Goal: Task Accomplishment & Management: Use online tool/utility

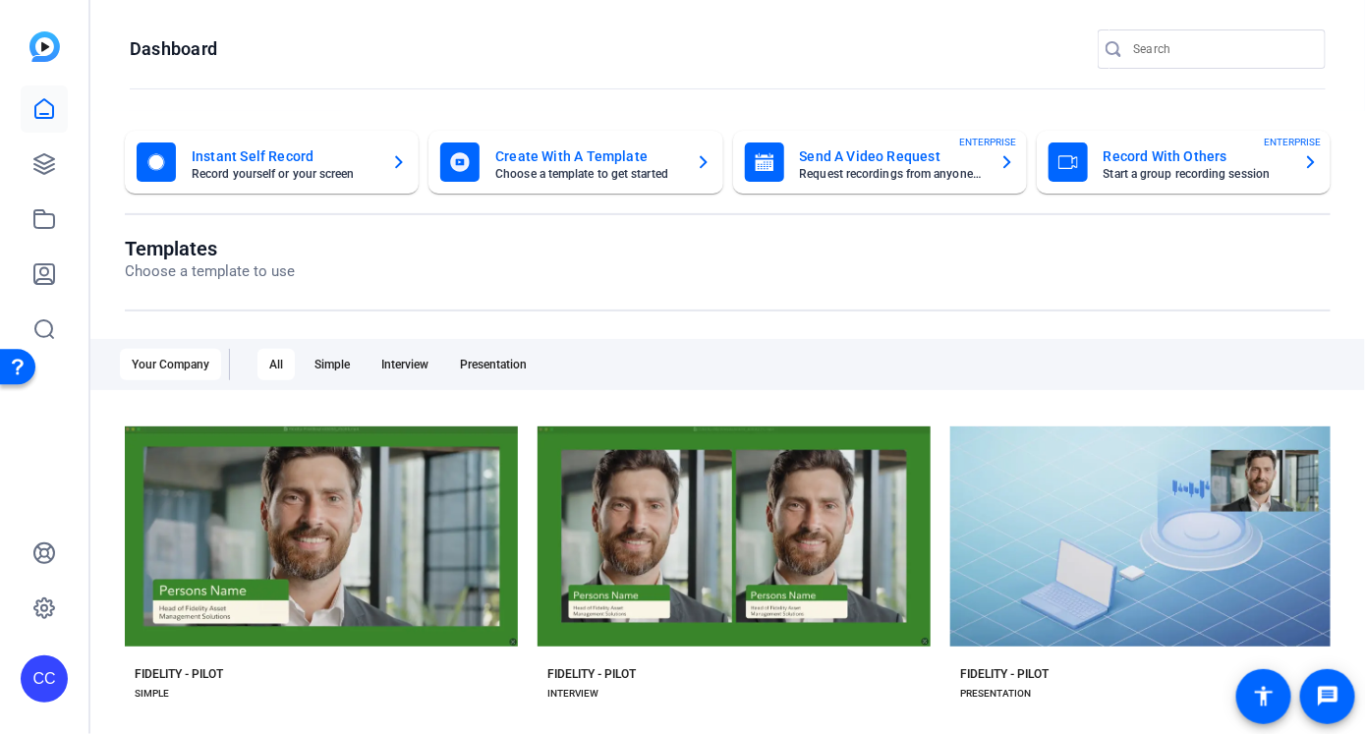
click at [848, 162] on icon "button" at bounding box center [1007, 162] width 16 height 24
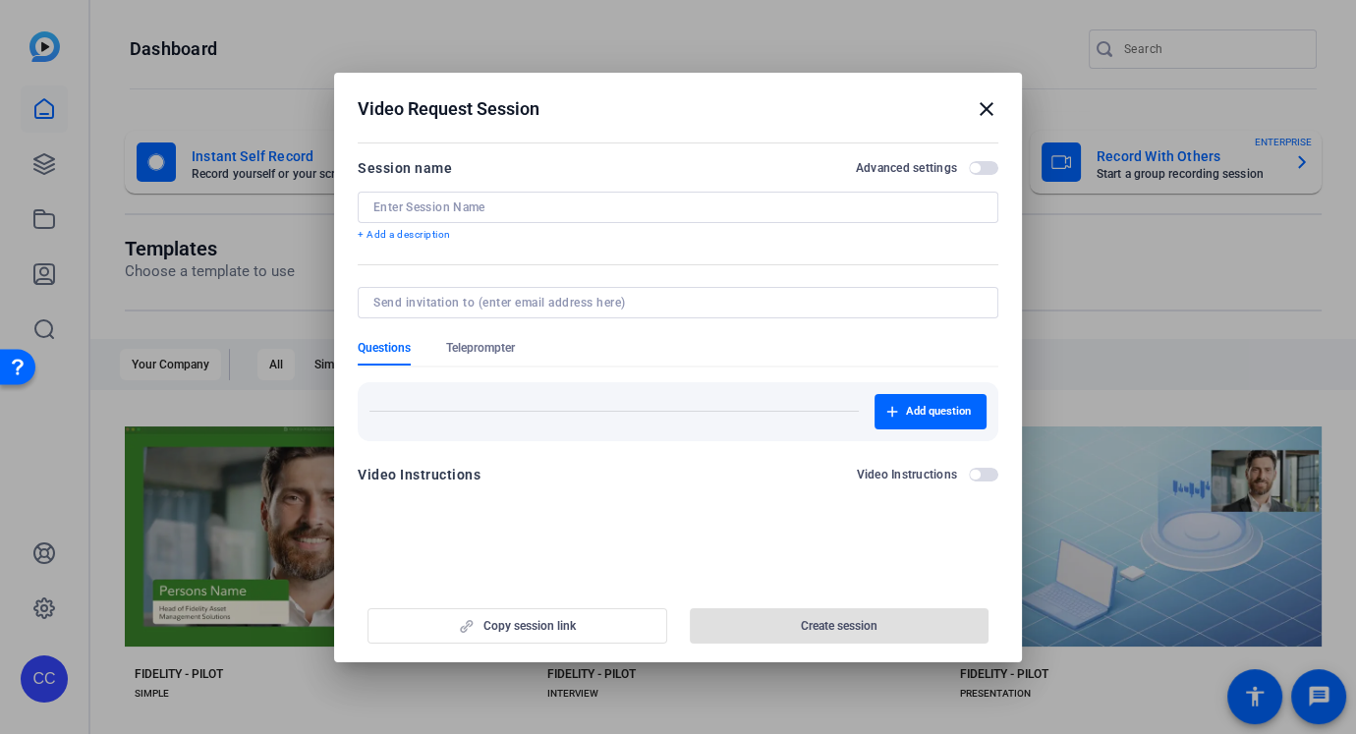
click at [848, 111] on mat-icon "close" at bounding box center [987, 109] width 24 height 24
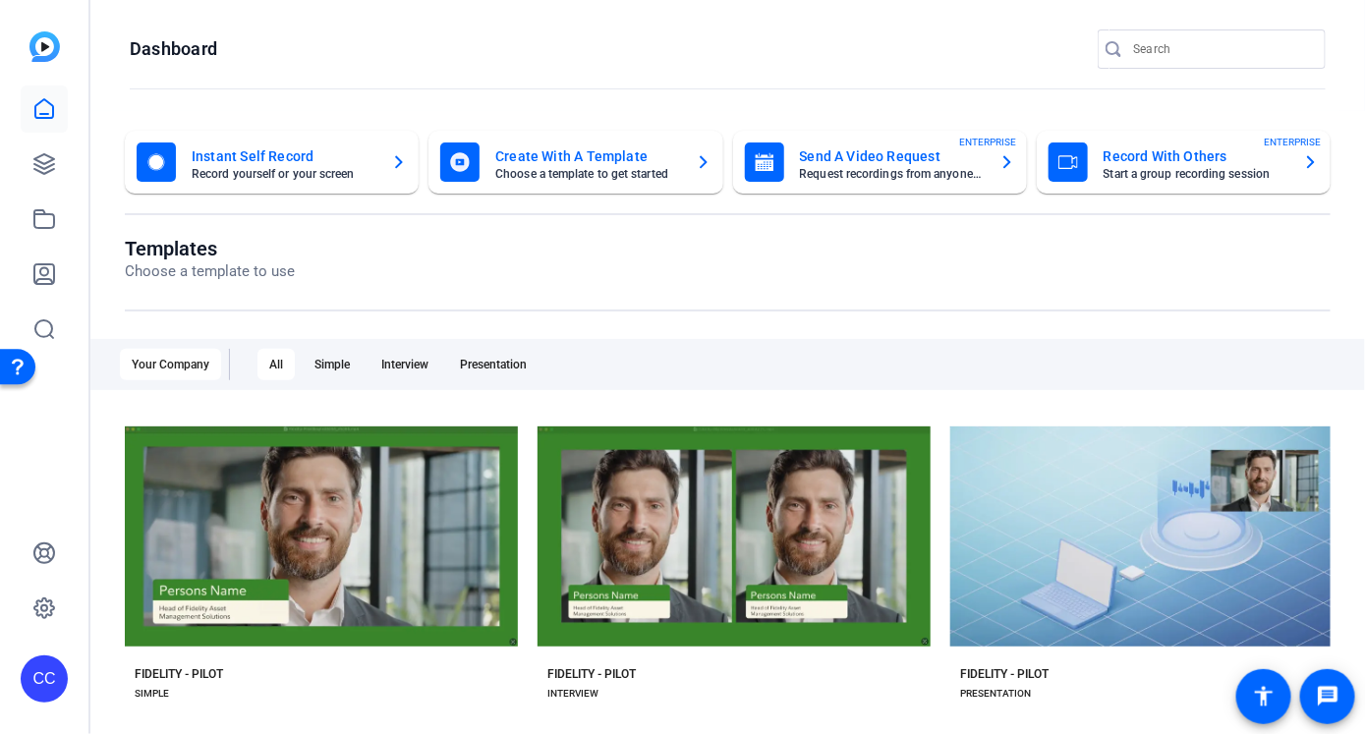
click at [848, 163] on mat-card-title "Record With Others" at bounding box center [1196, 156] width 184 height 24
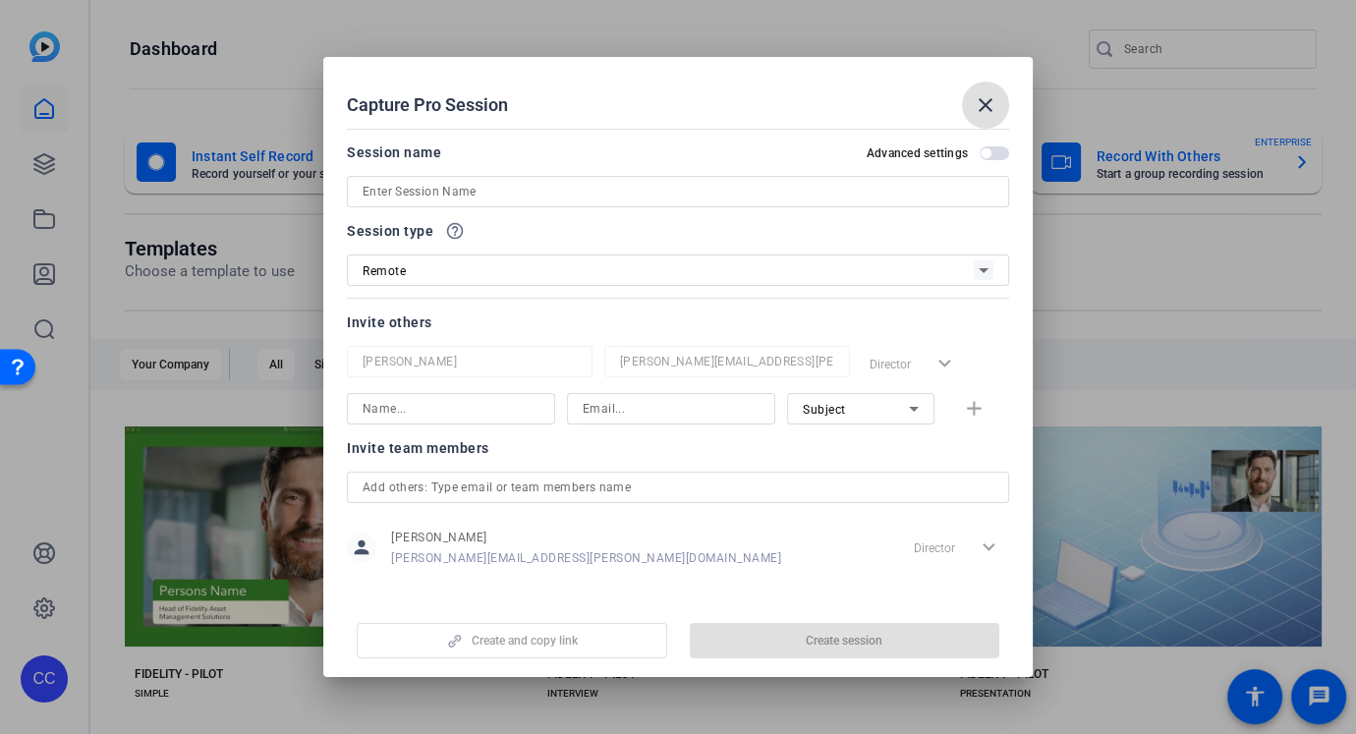
click at [848, 101] on mat-icon "close" at bounding box center [986, 105] width 24 height 24
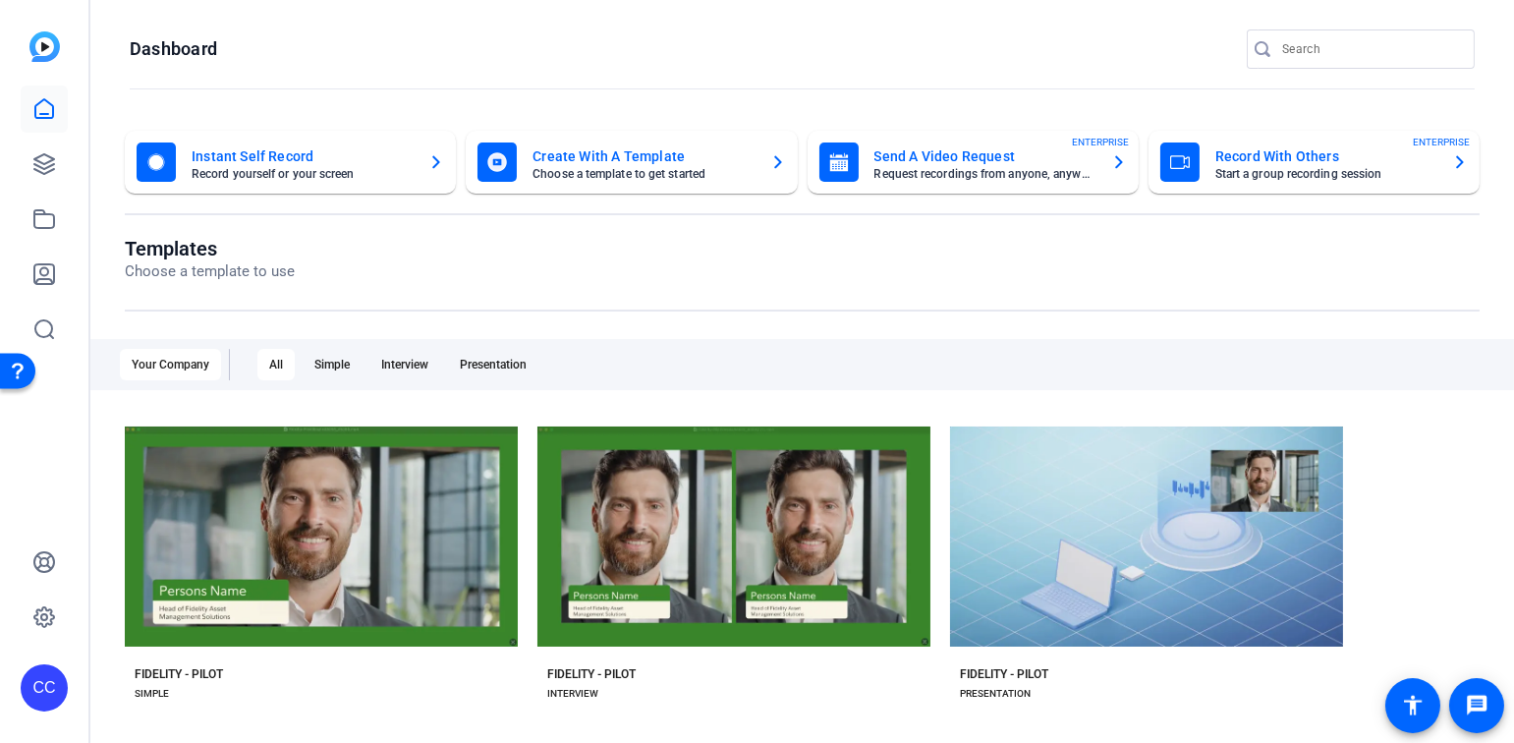
click at [848, 164] on mat-card-title "Record With Others" at bounding box center [1326, 156] width 221 height 24
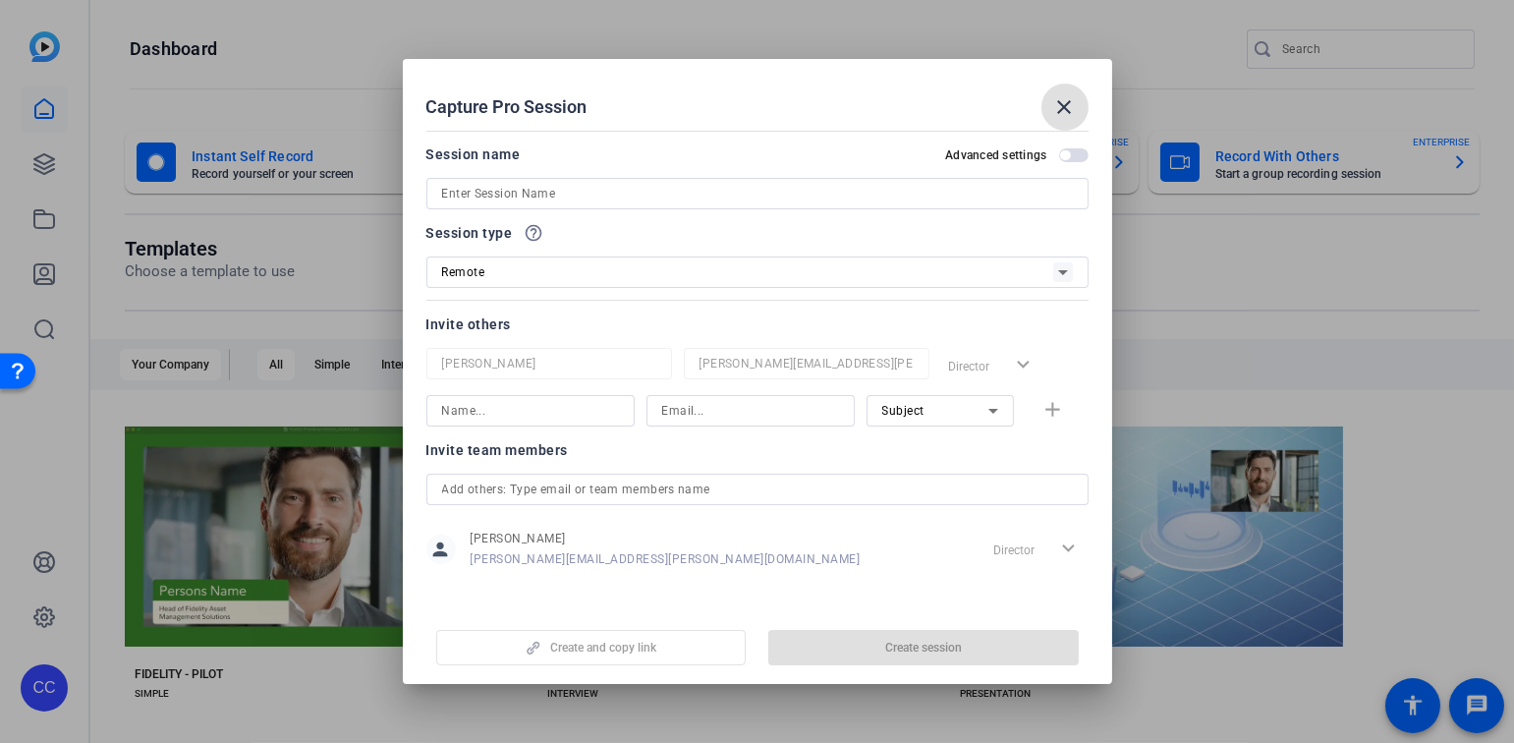
click at [848, 506] on div "Director expand_more" at bounding box center [1037, 549] width 103 height 35
click at [848, 105] on mat-icon "close" at bounding box center [1065, 107] width 24 height 24
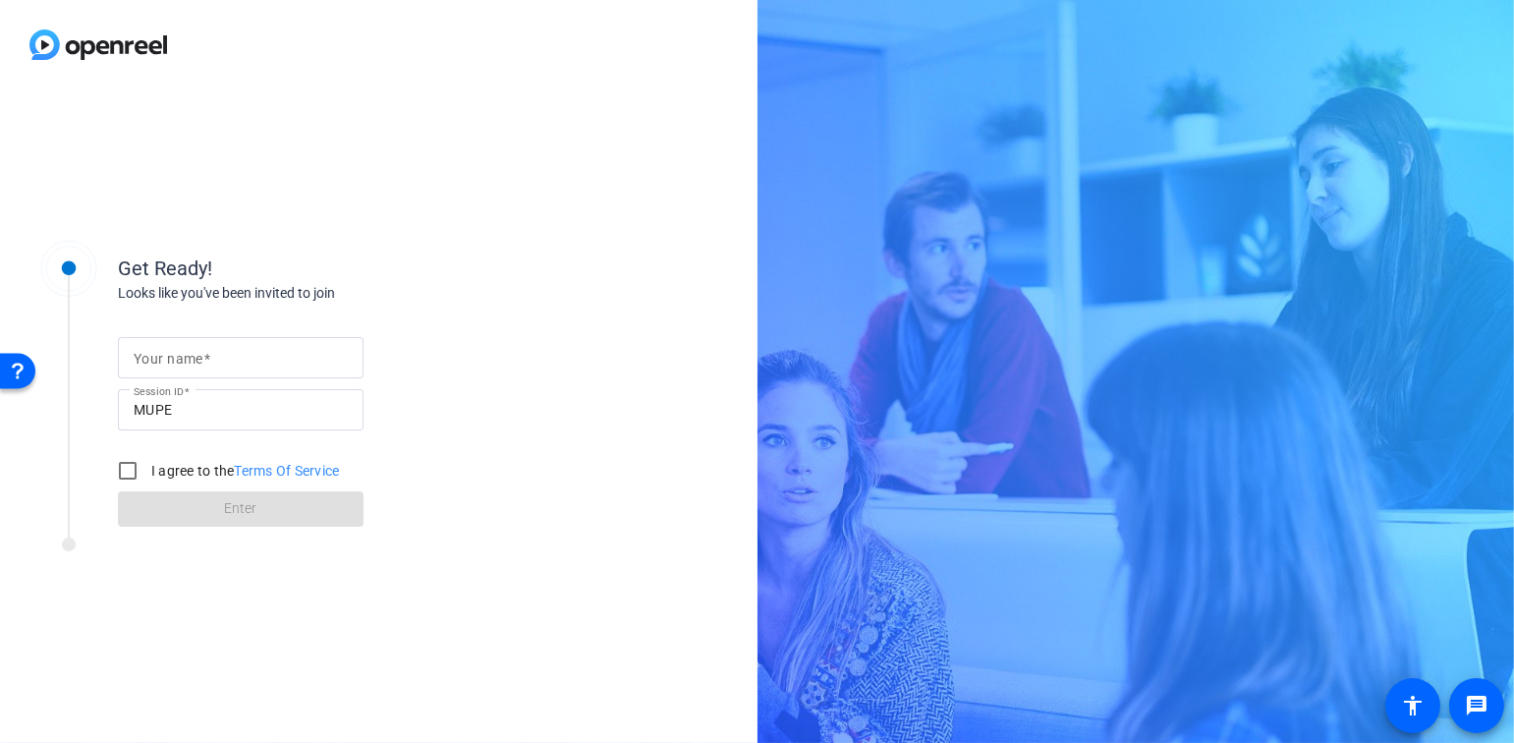
click at [200, 358] on mat-label "Your name" at bounding box center [169, 359] width 70 height 16
click at [200, 358] on input "Your name" at bounding box center [241, 358] width 214 height 24
type input "[PERSON_NAME]"
click at [119, 467] on input "I agree to the Terms Of Service" at bounding box center [127, 470] width 39 height 39
checkbox input "true"
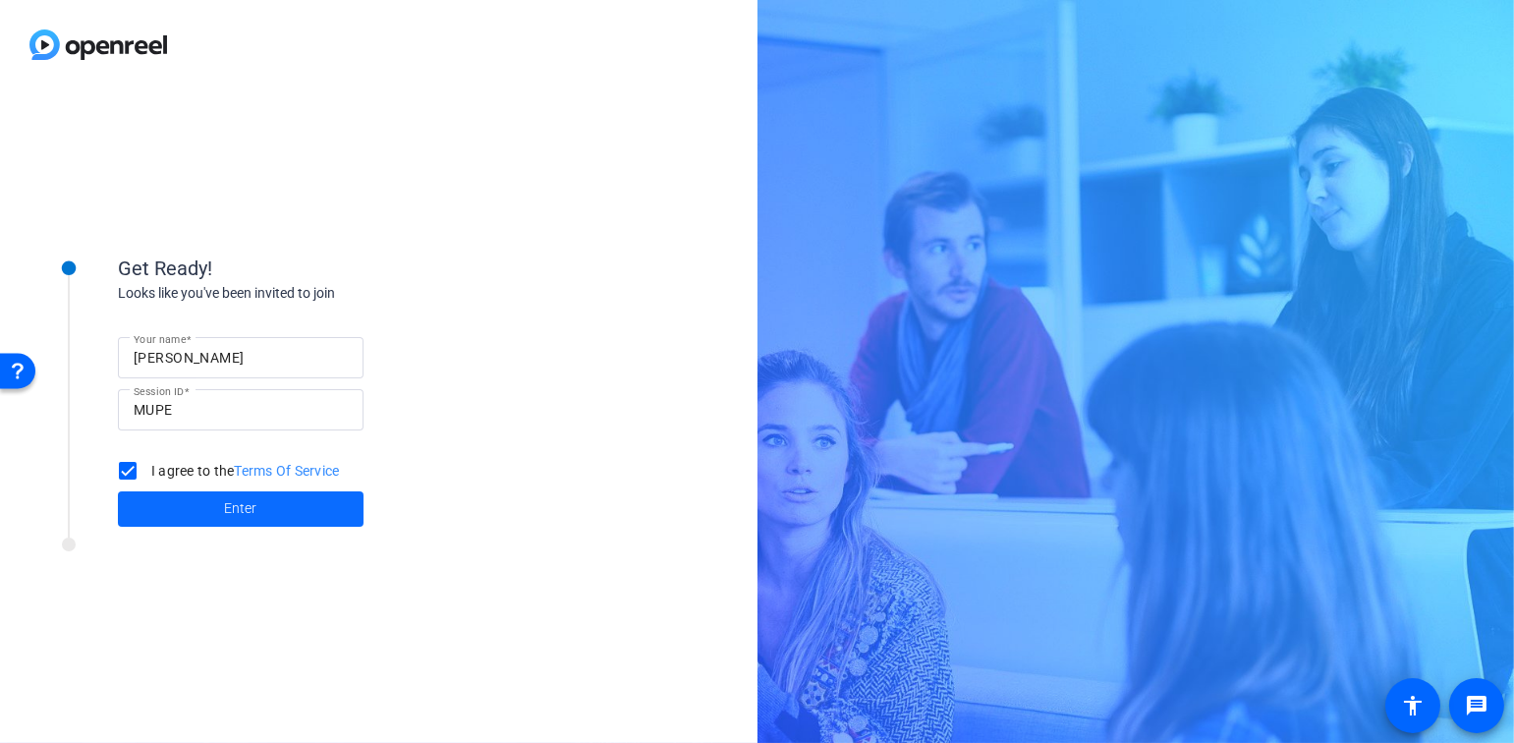
click at [225, 502] on span "Enter" at bounding box center [241, 508] width 32 height 21
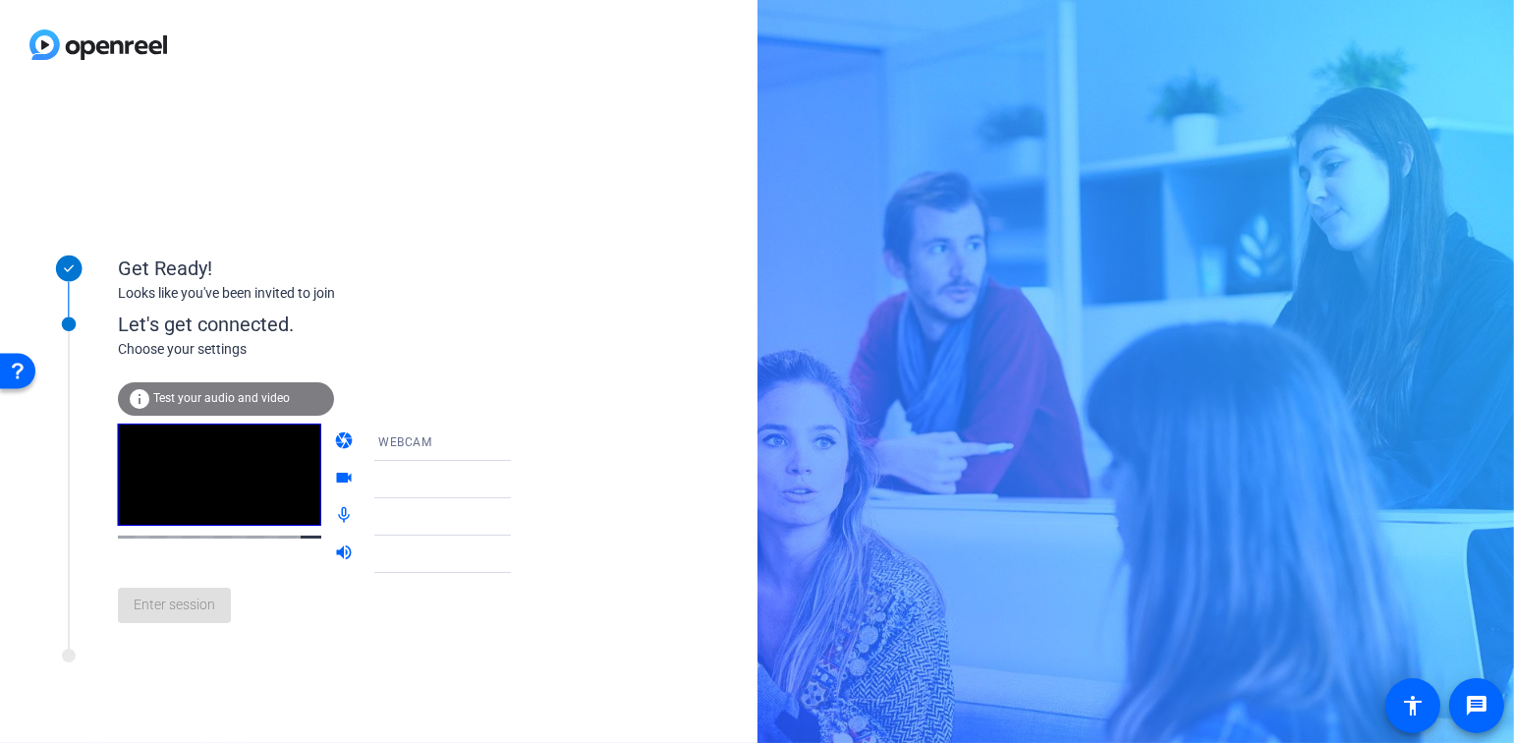
click at [229, 398] on span "Test your audio and video" at bounding box center [221, 398] width 137 height 14
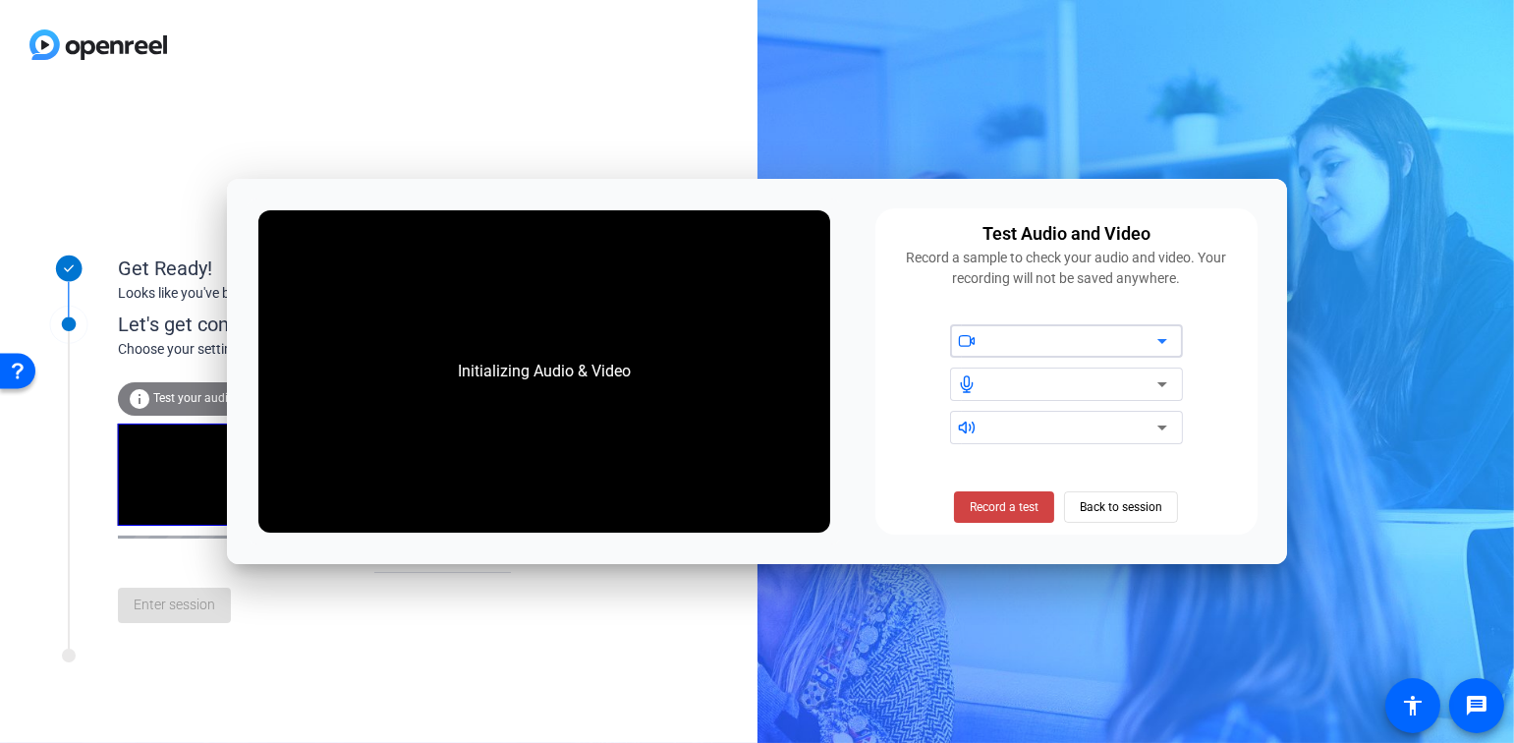
click at [1247, 285] on div "Test Audio and Video Record a sample to check your audio and video. Your record…" at bounding box center [1067, 370] width 382 height 325
drag, startPoint x: 311, startPoint y: 659, endPoint x: 884, endPoint y: 535, distance: 587.3
click at [312, 649] on div "Let's get connected. Choose your settings info Test your audio and video camera…" at bounding box center [265, 461] width 491 height 373
click at [1102, 506] on span "Back to session" at bounding box center [1121, 506] width 83 height 37
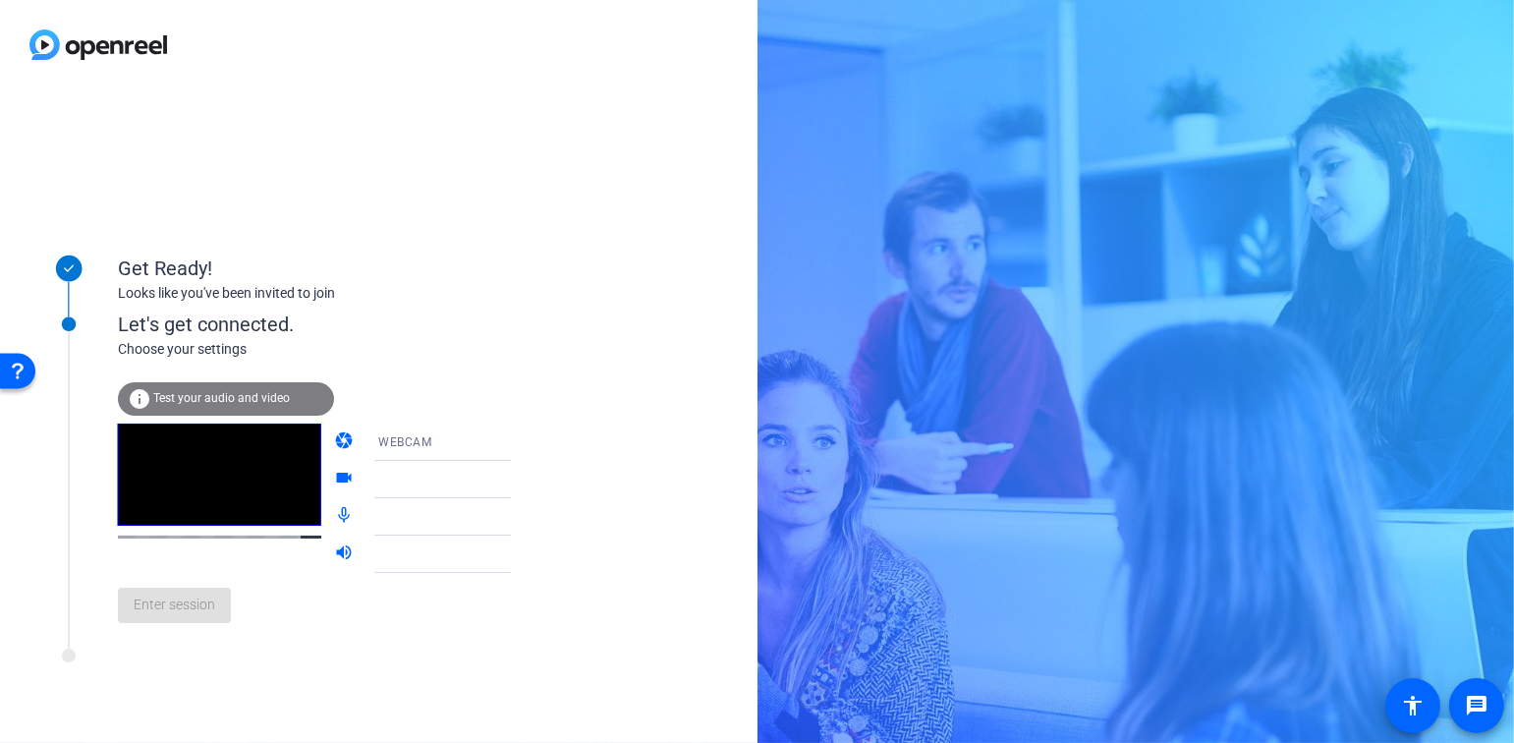
click at [388, 477] on div at bounding box center [451, 480] width 146 height 24
click at [519, 480] on icon at bounding box center [531, 480] width 24 height 24
click at [370, 382] on div "info Test your audio and video camera WEBCAM videocam mic_none volume_up Enter …" at bounding box center [334, 510] width 433 height 256
click at [203, 612] on div "Enter session" at bounding box center [334, 605] width 433 height 65
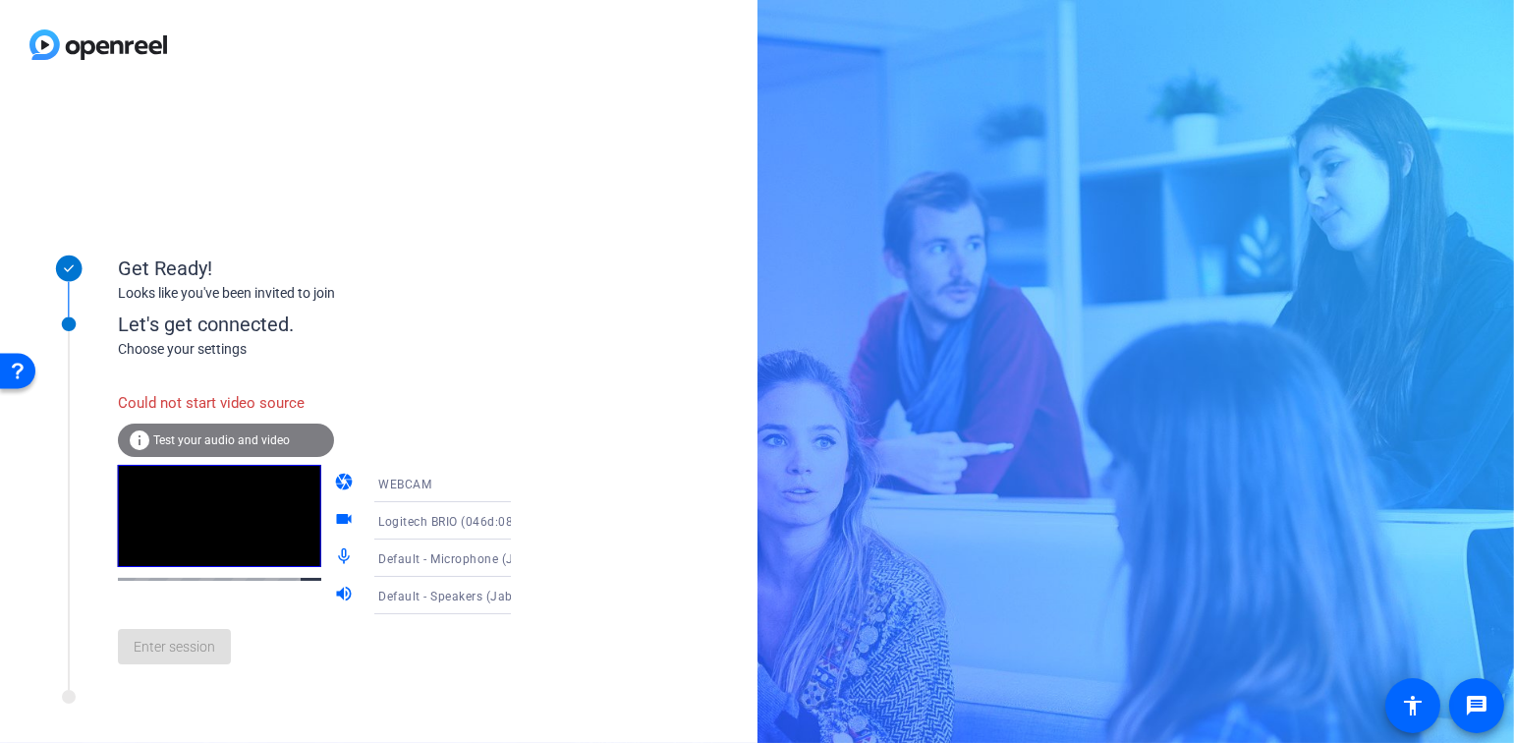
click at [254, 442] on span "Test your audio and video" at bounding box center [221, 440] width 137 height 14
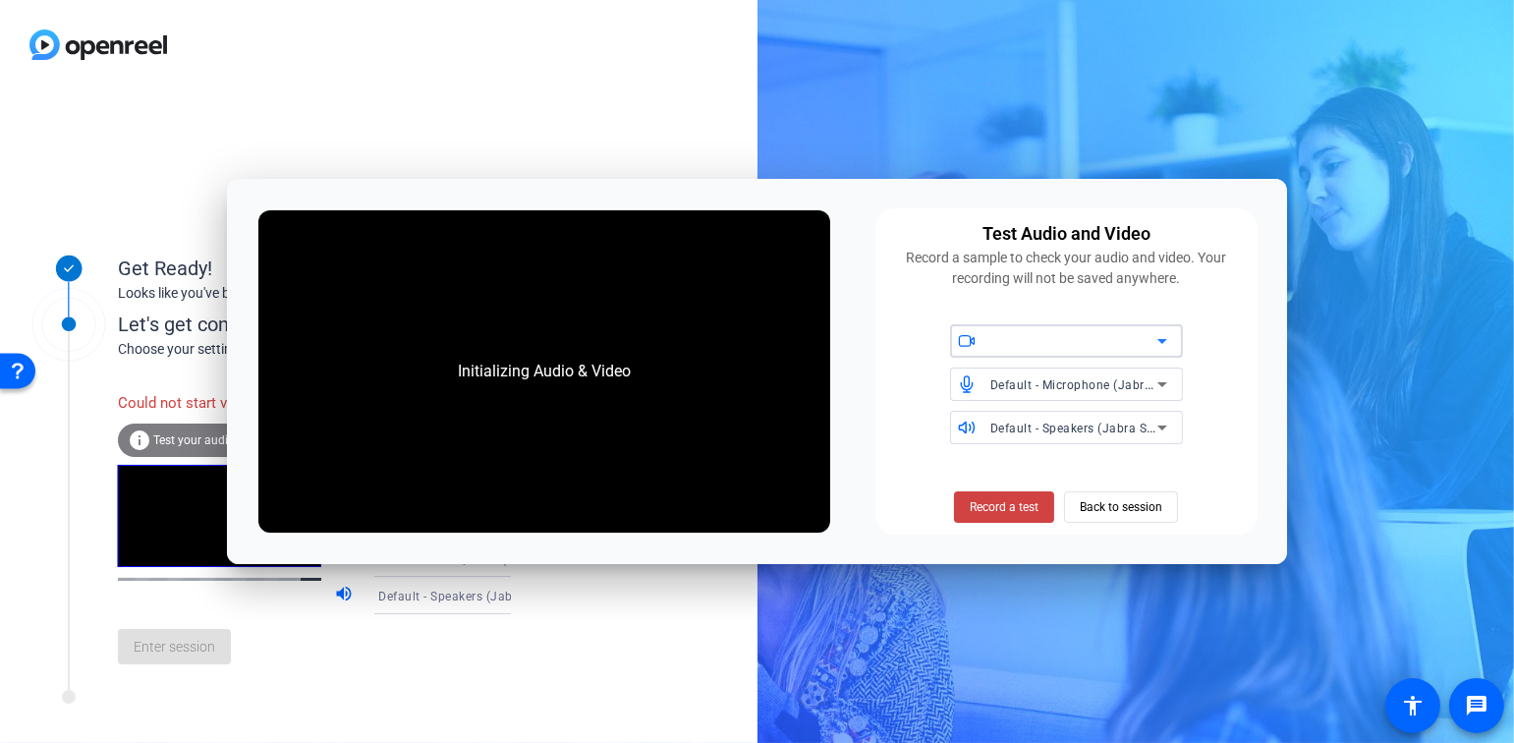
click at [1161, 337] on icon at bounding box center [1163, 341] width 24 height 24
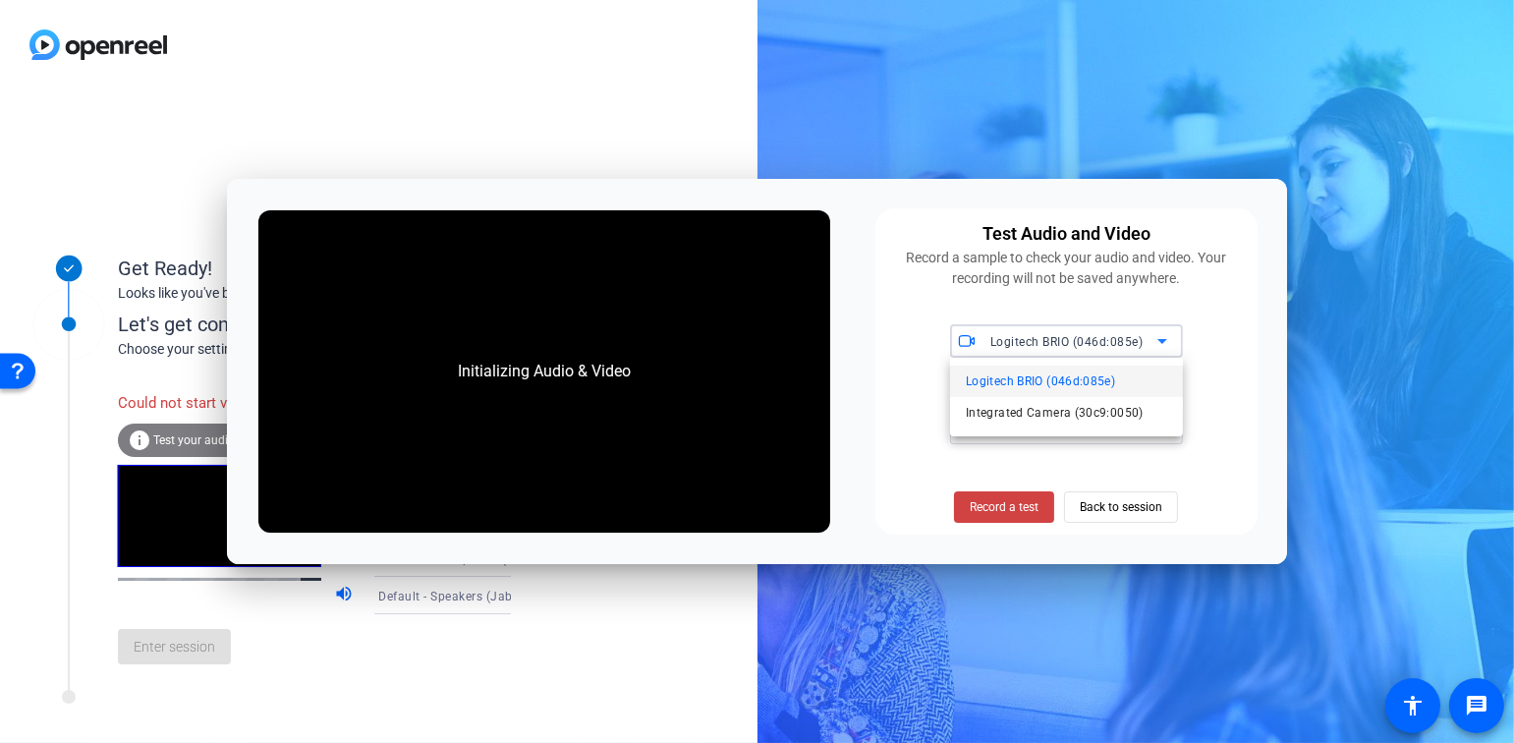
click at [1045, 338] on div at bounding box center [757, 371] width 1514 height 743
click at [1010, 508] on span "Record a test" at bounding box center [1004, 507] width 69 height 18
click at [1113, 504] on span "Back to session" at bounding box center [1121, 506] width 83 height 37
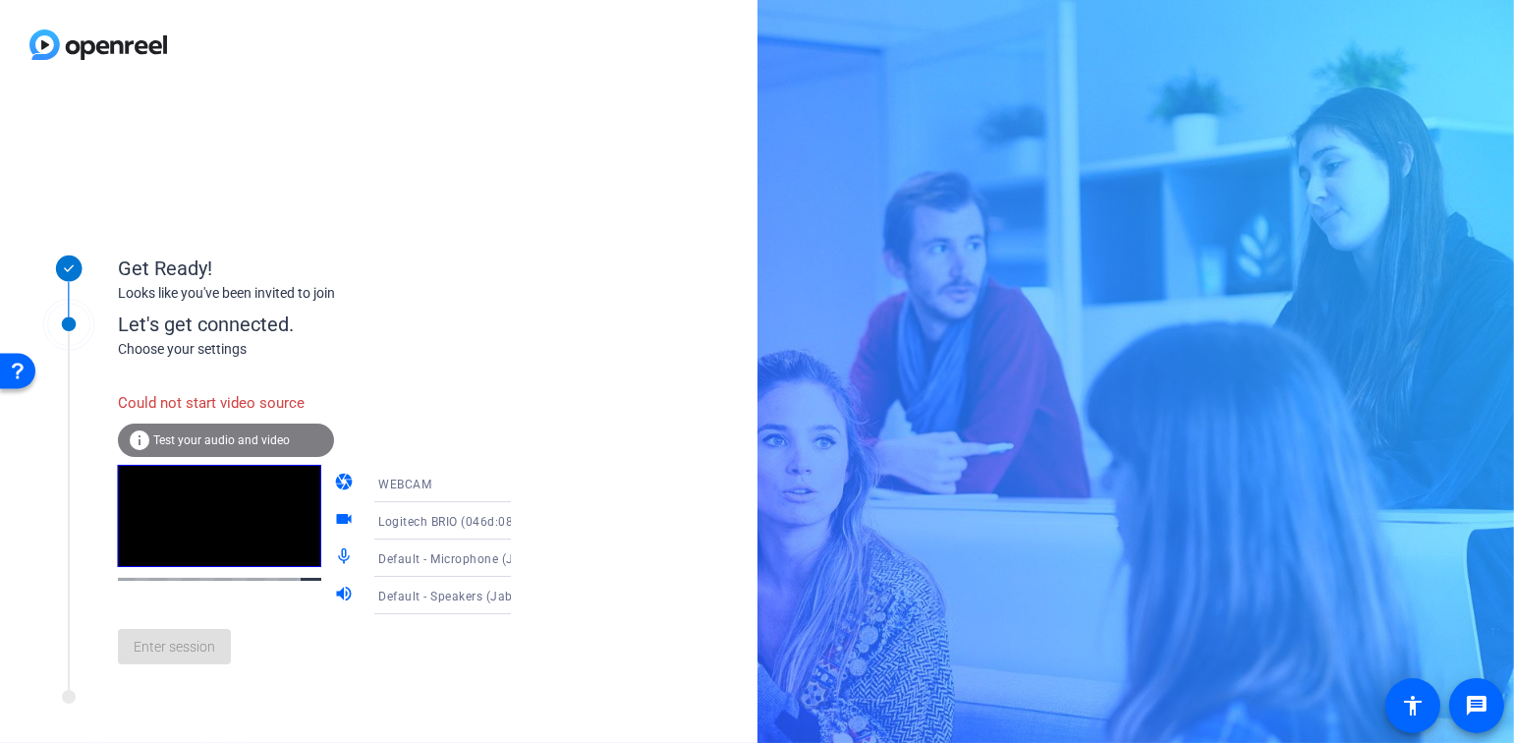
click at [379, 714] on div at bounding box center [265, 702] width 491 height 25
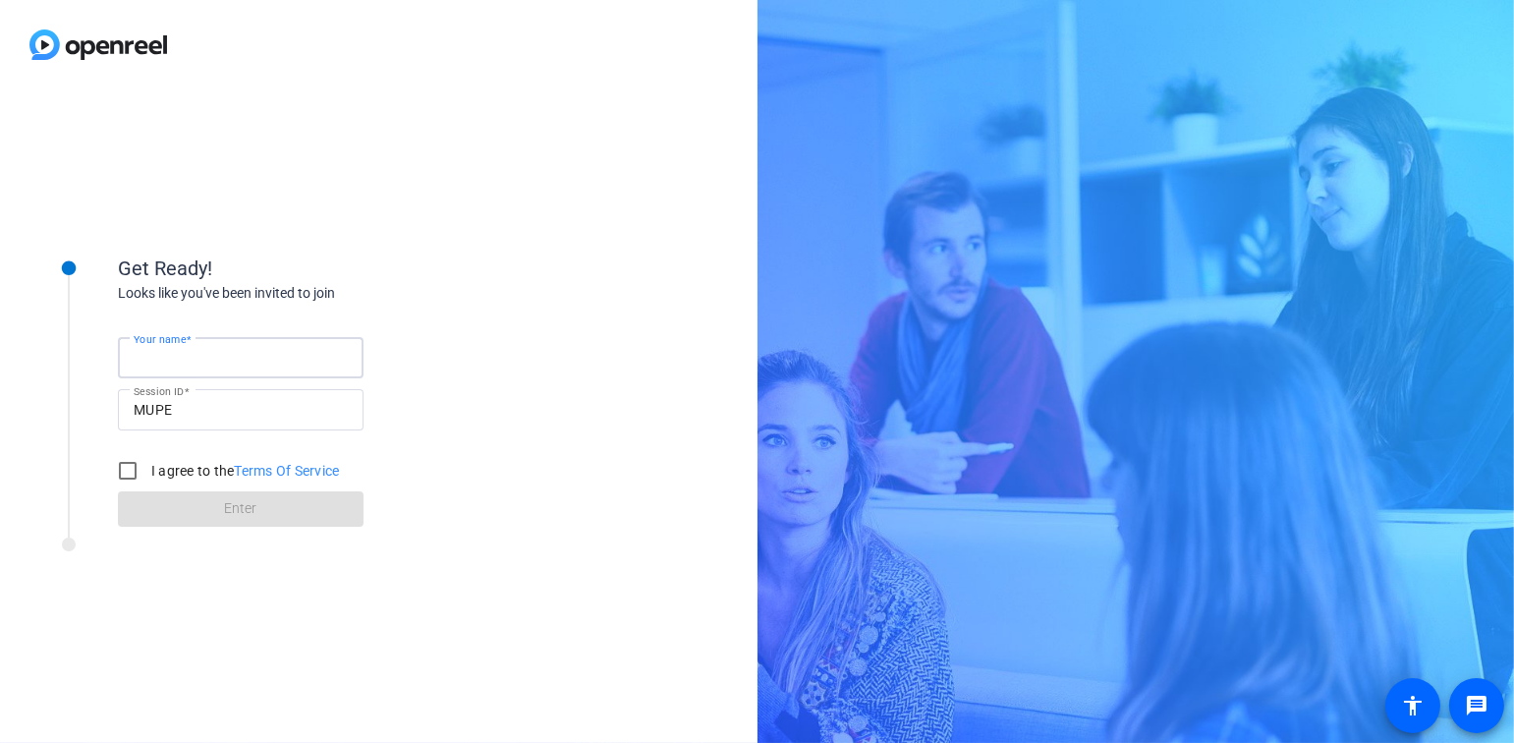
click at [300, 364] on input "Your name" at bounding box center [241, 358] width 214 height 24
type input "[PERSON_NAME]"
click at [131, 471] on input "I agree to the Terms Of Service" at bounding box center [127, 470] width 39 height 39
checkbox input "true"
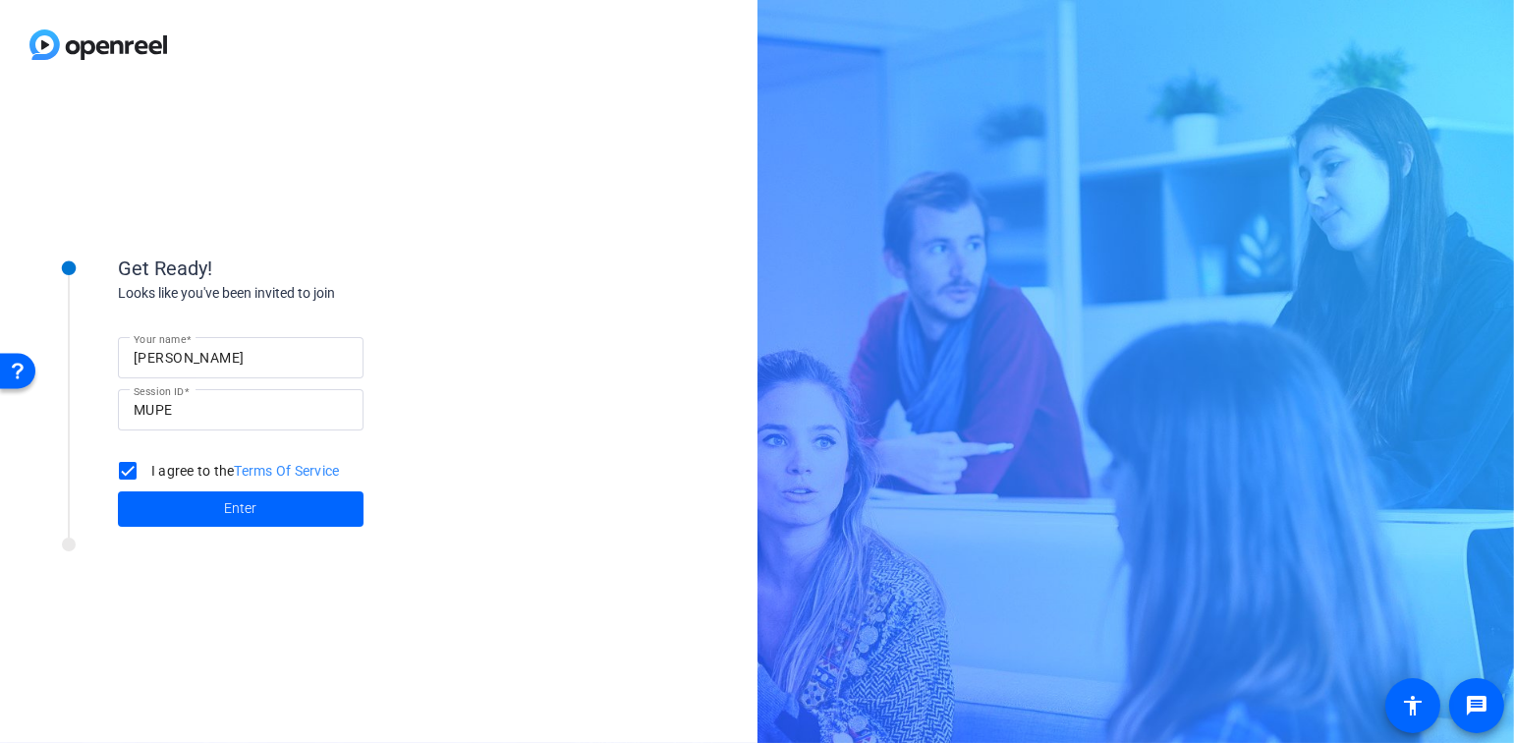
click at [219, 510] on span at bounding box center [241, 508] width 246 height 47
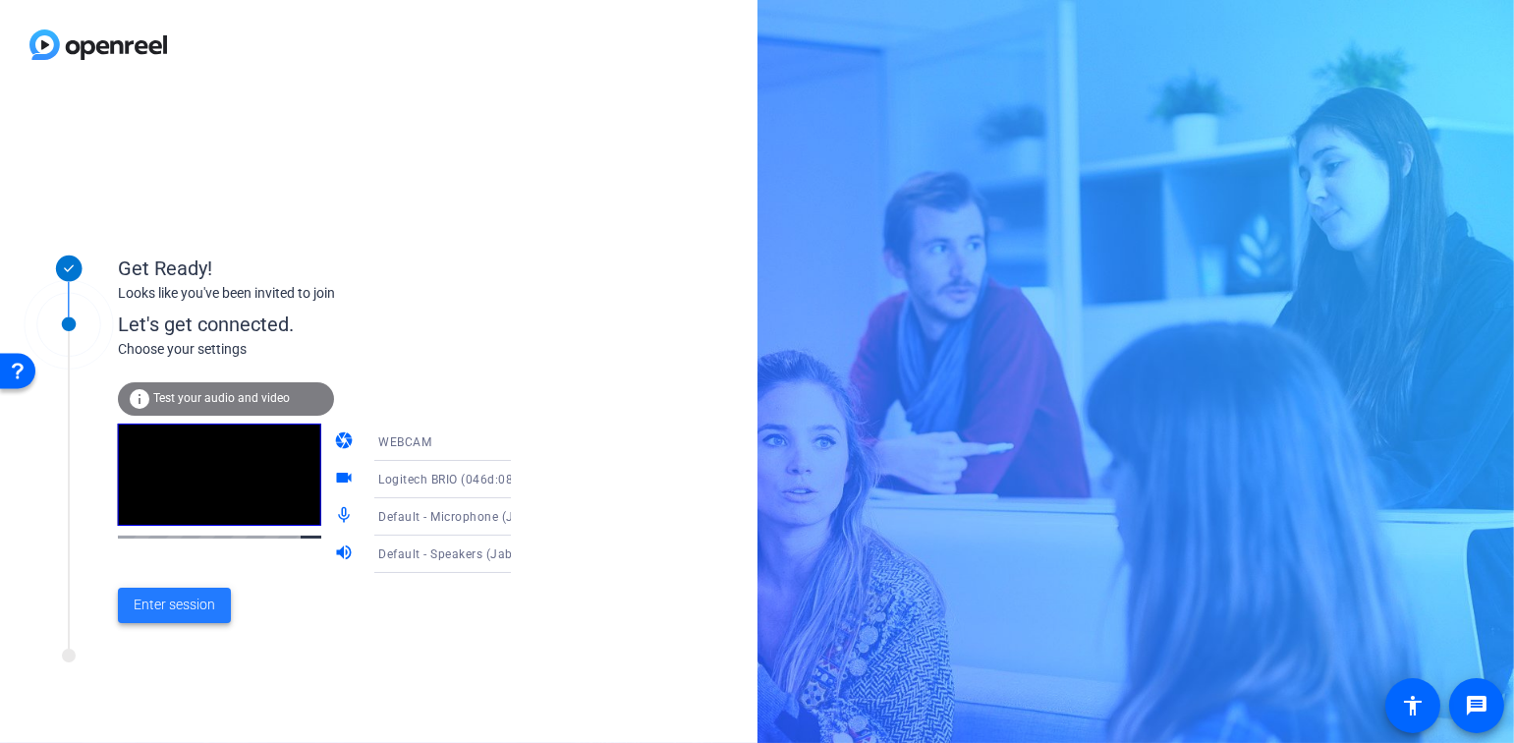
click at [207, 612] on span "Enter session" at bounding box center [175, 605] width 82 height 21
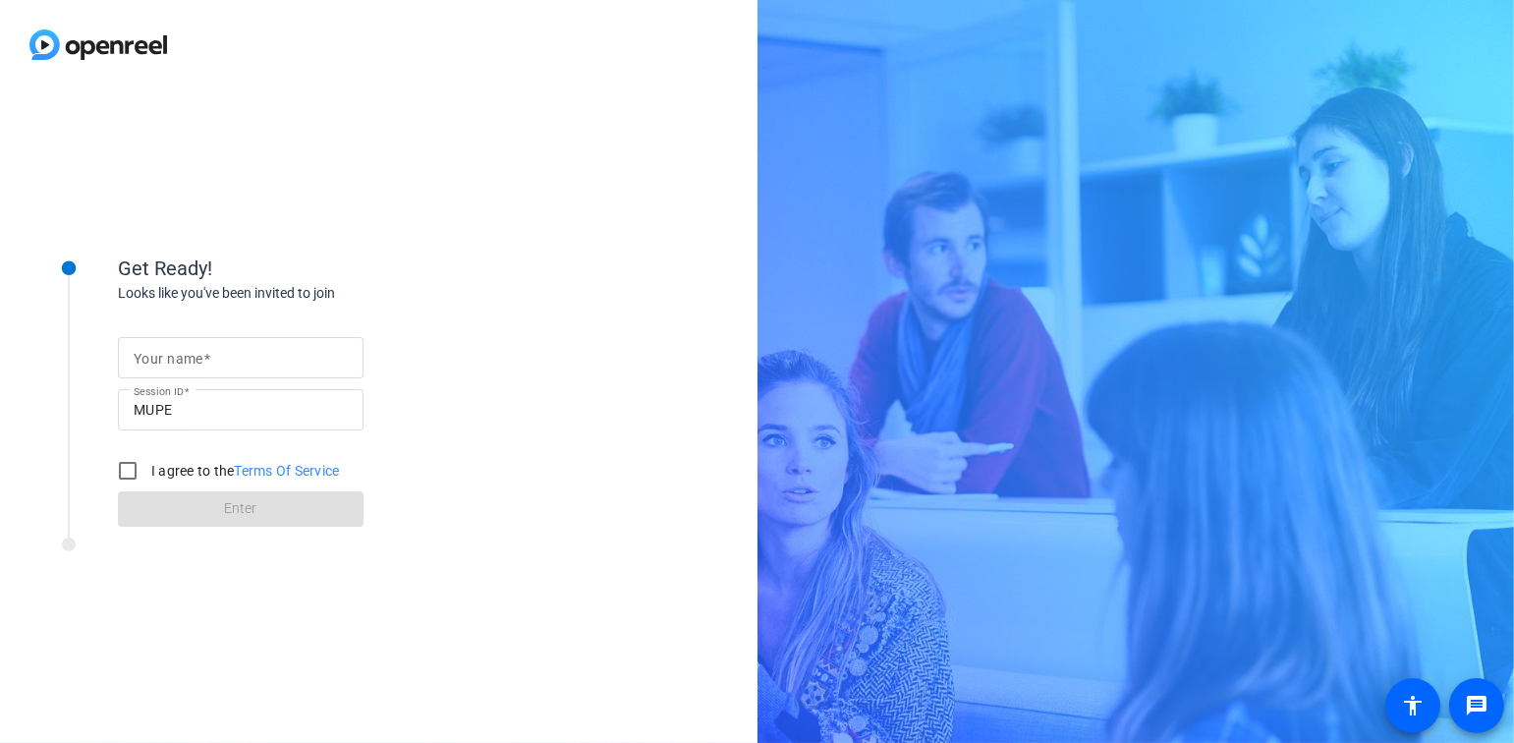
click at [269, 358] on input "Your name" at bounding box center [241, 358] width 214 height 24
type input "[PERSON_NAME]"
click at [121, 468] on input "I agree to the Terms Of Service" at bounding box center [127, 470] width 39 height 39
checkbox input "true"
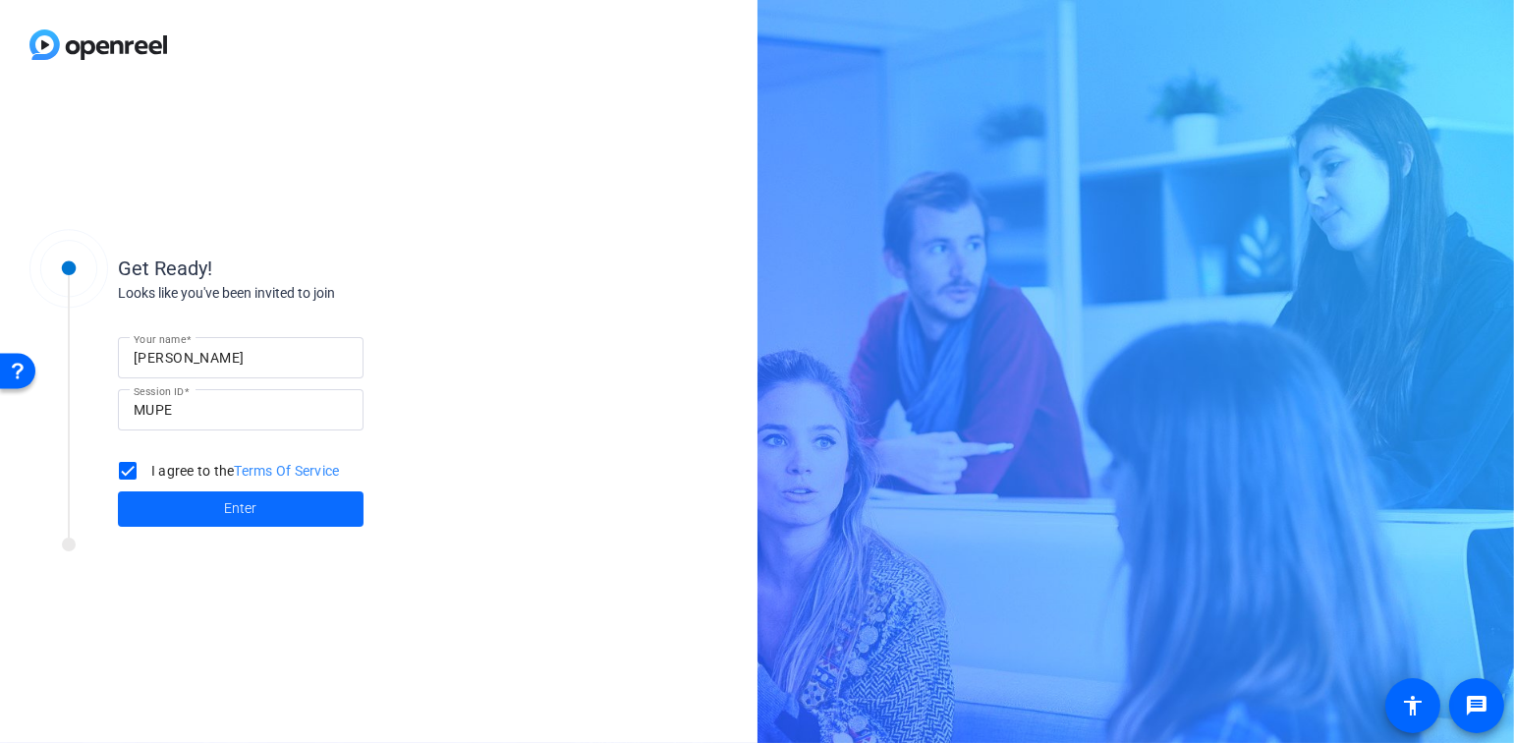
click at [235, 520] on span at bounding box center [241, 508] width 246 height 47
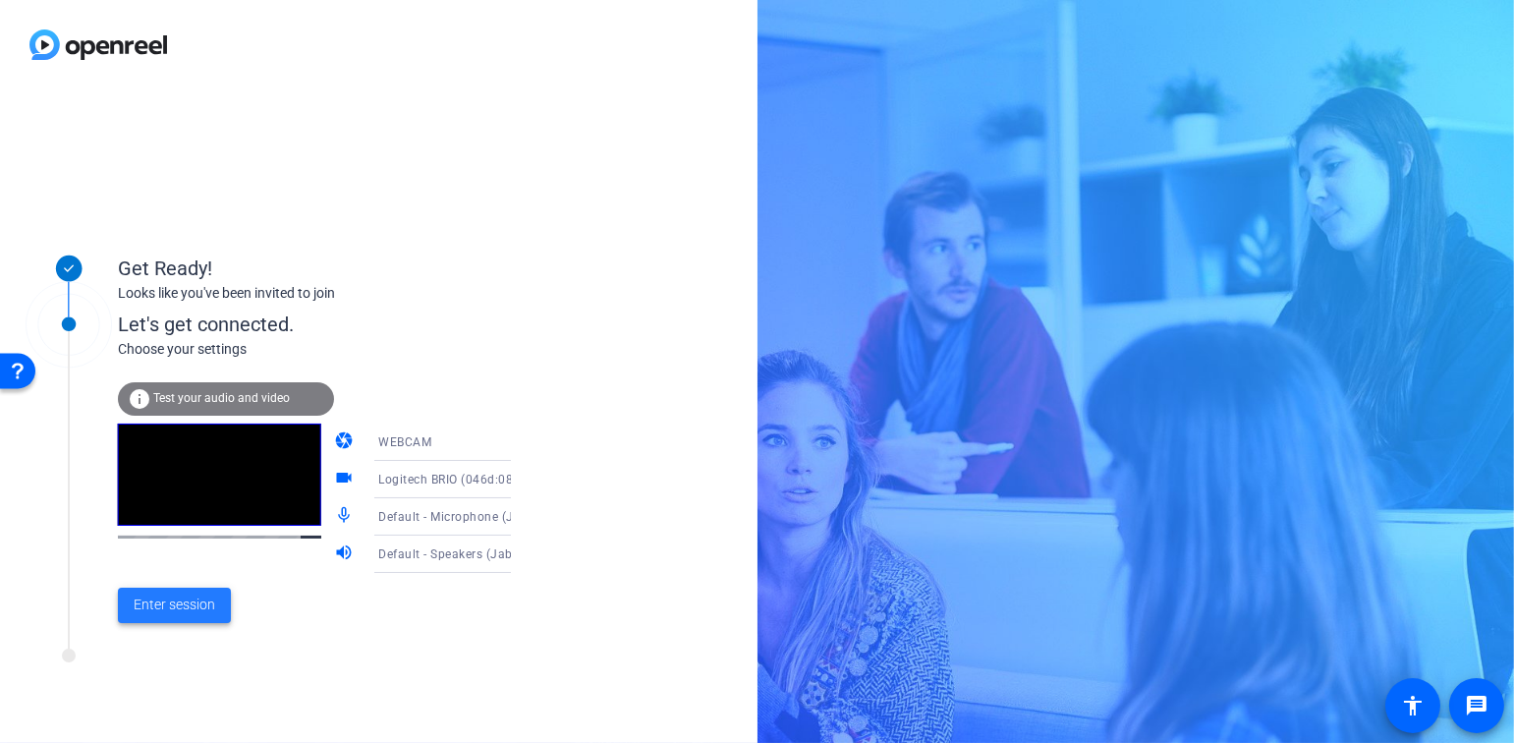
click at [194, 604] on span "Enter session" at bounding box center [175, 605] width 82 height 21
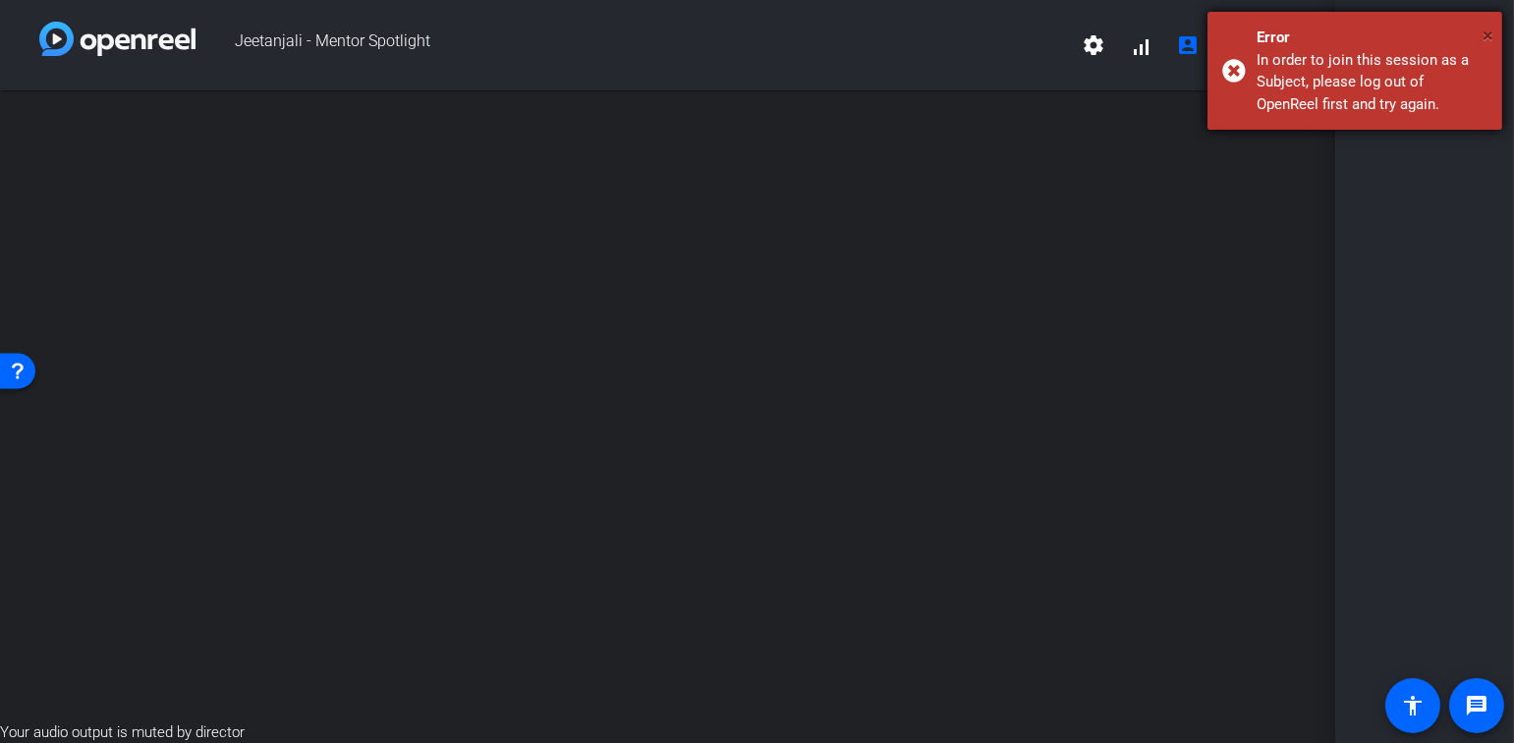
click at [1488, 41] on span "×" at bounding box center [1488, 36] width 11 height 24
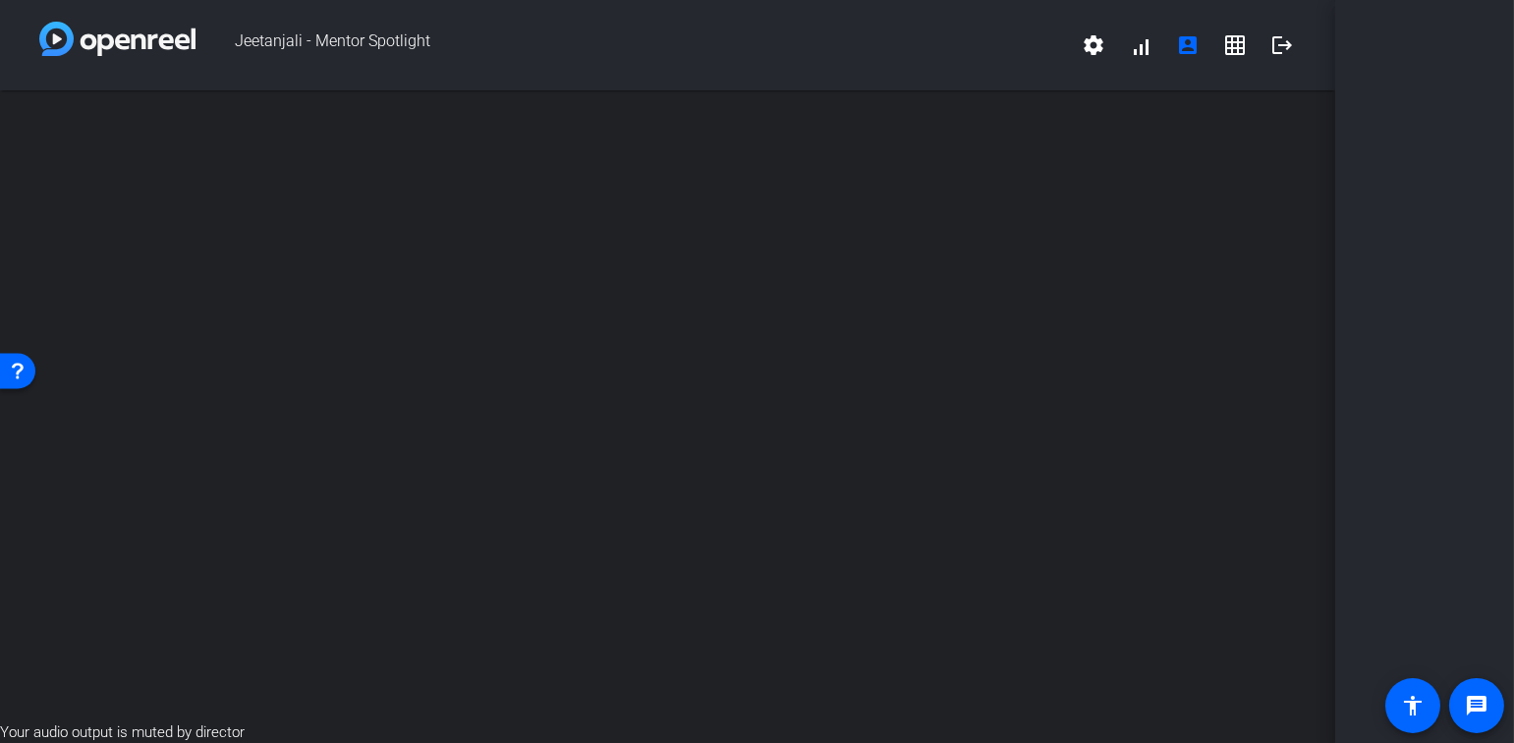
click at [181, 617] on div "open_in_new" at bounding box center [668, 405] width 1336 height 631
click at [227, 733] on span "Your audio output is muted by director" at bounding box center [122, 732] width 245 height 18
click at [642, 610] on div "open_in_new" at bounding box center [668, 405] width 1336 height 631
click at [1194, 48] on mat-icon "account_box" at bounding box center [1188, 45] width 24 height 24
click at [1193, 46] on mat-icon "account_box" at bounding box center [1188, 45] width 24 height 24
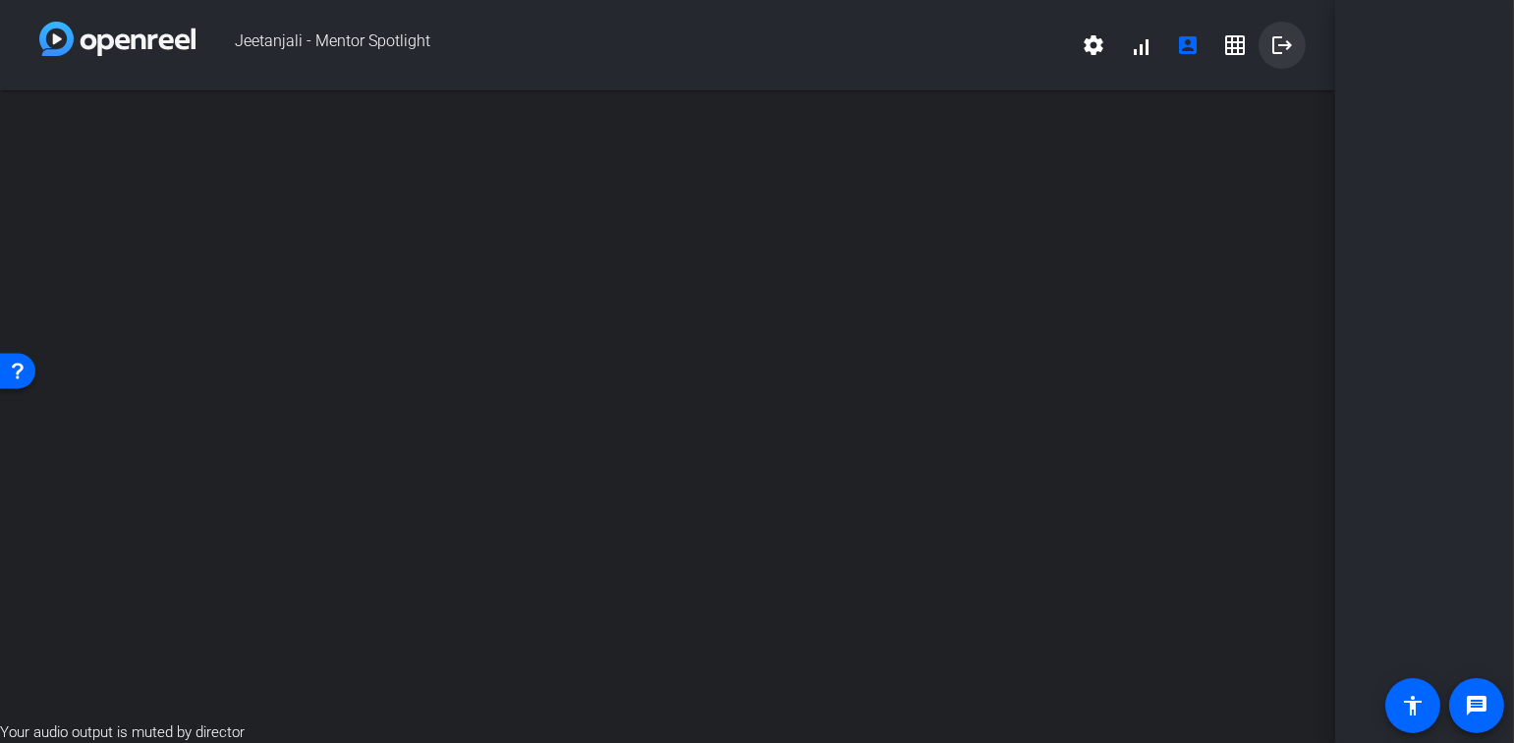
click at [1277, 45] on mat-icon "logout" at bounding box center [1283, 45] width 24 height 24
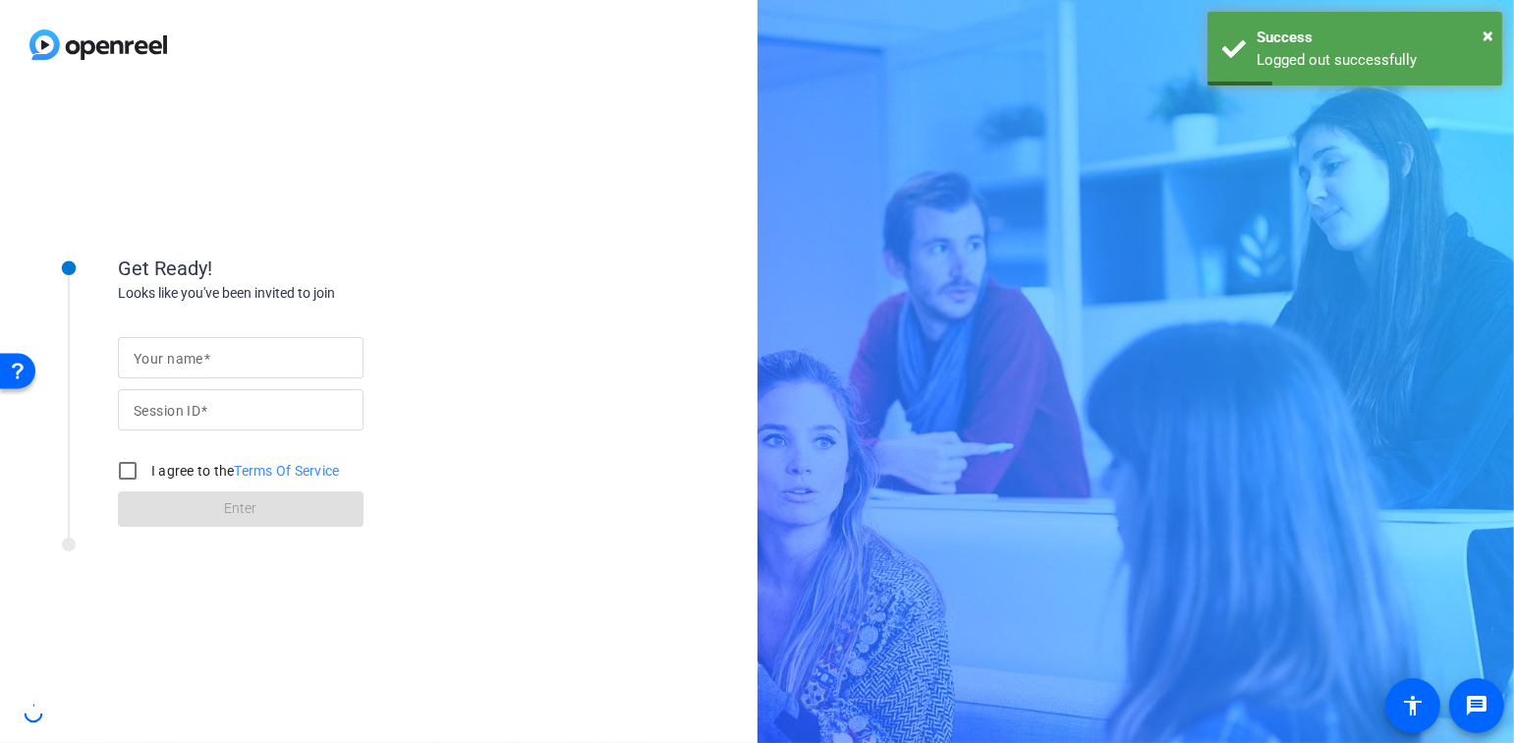
click at [278, 361] on input "Your name" at bounding box center [241, 358] width 214 height 24
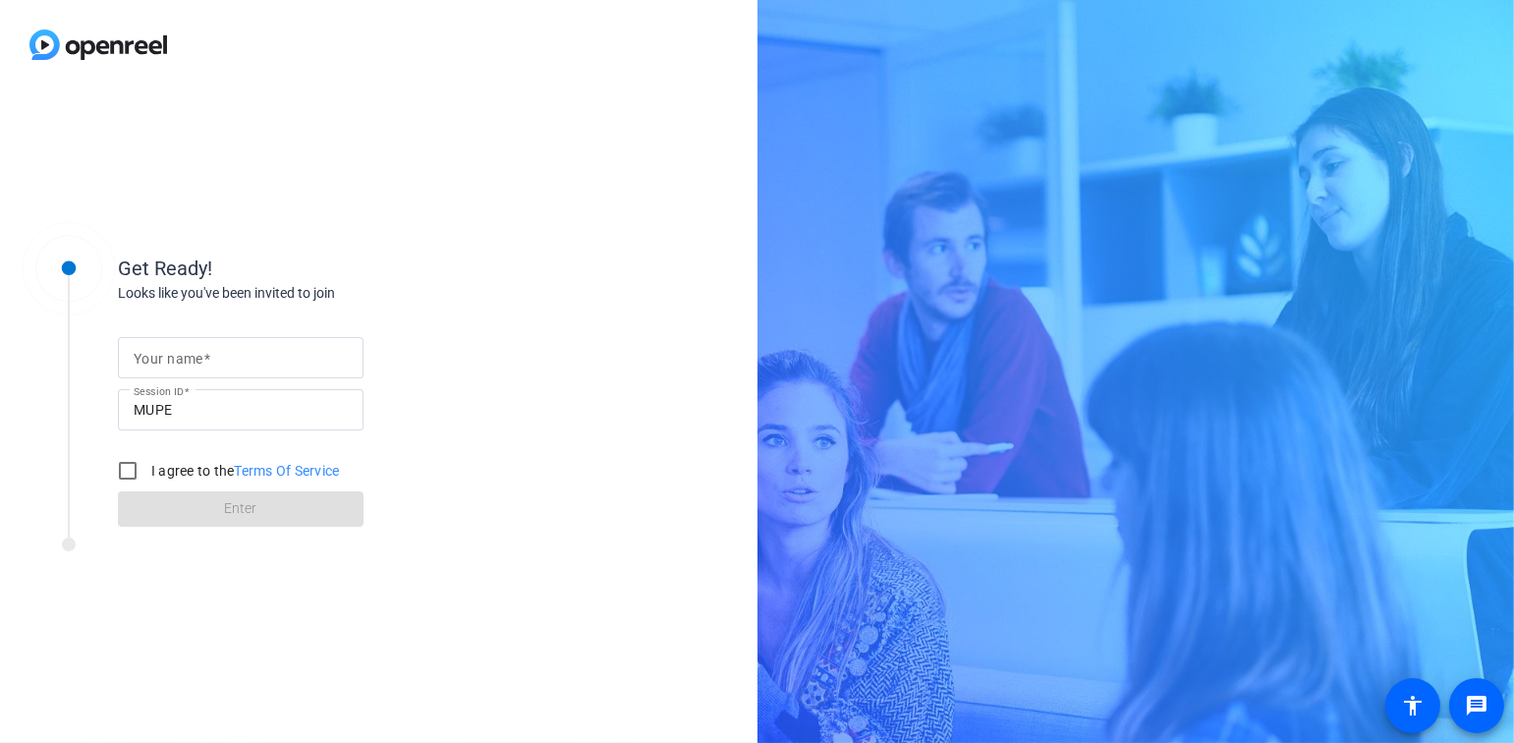
click at [285, 356] on input "Your name" at bounding box center [241, 358] width 214 height 24
type input "[PERSON_NAME]"
click at [127, 471] on input "I agree to the Terms Of Service" at bounding box center [127, 470] width 39 height 39
checkbox input "true"
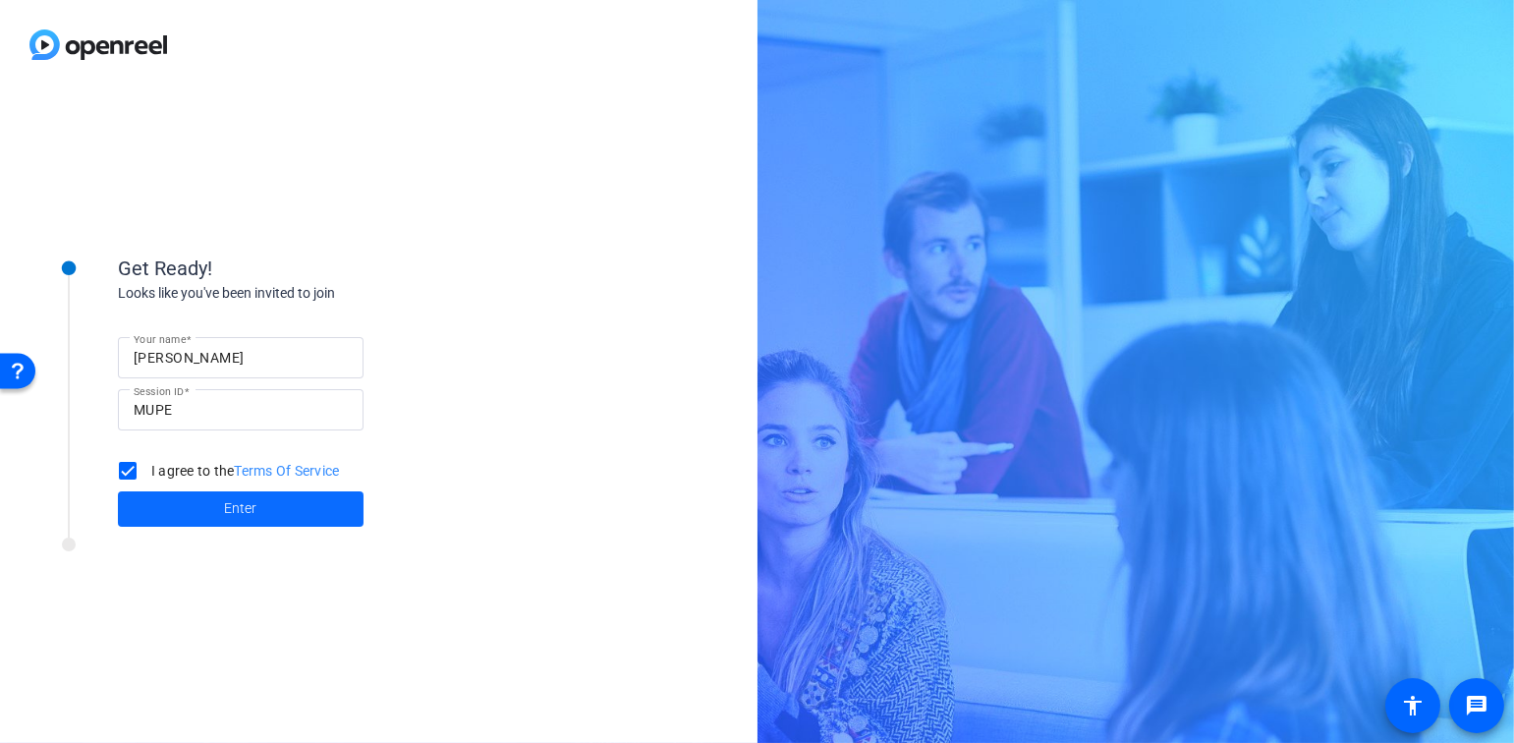
click at [239, 508] on span "Enter" at bounding box center [241, 508] width 32 height 21
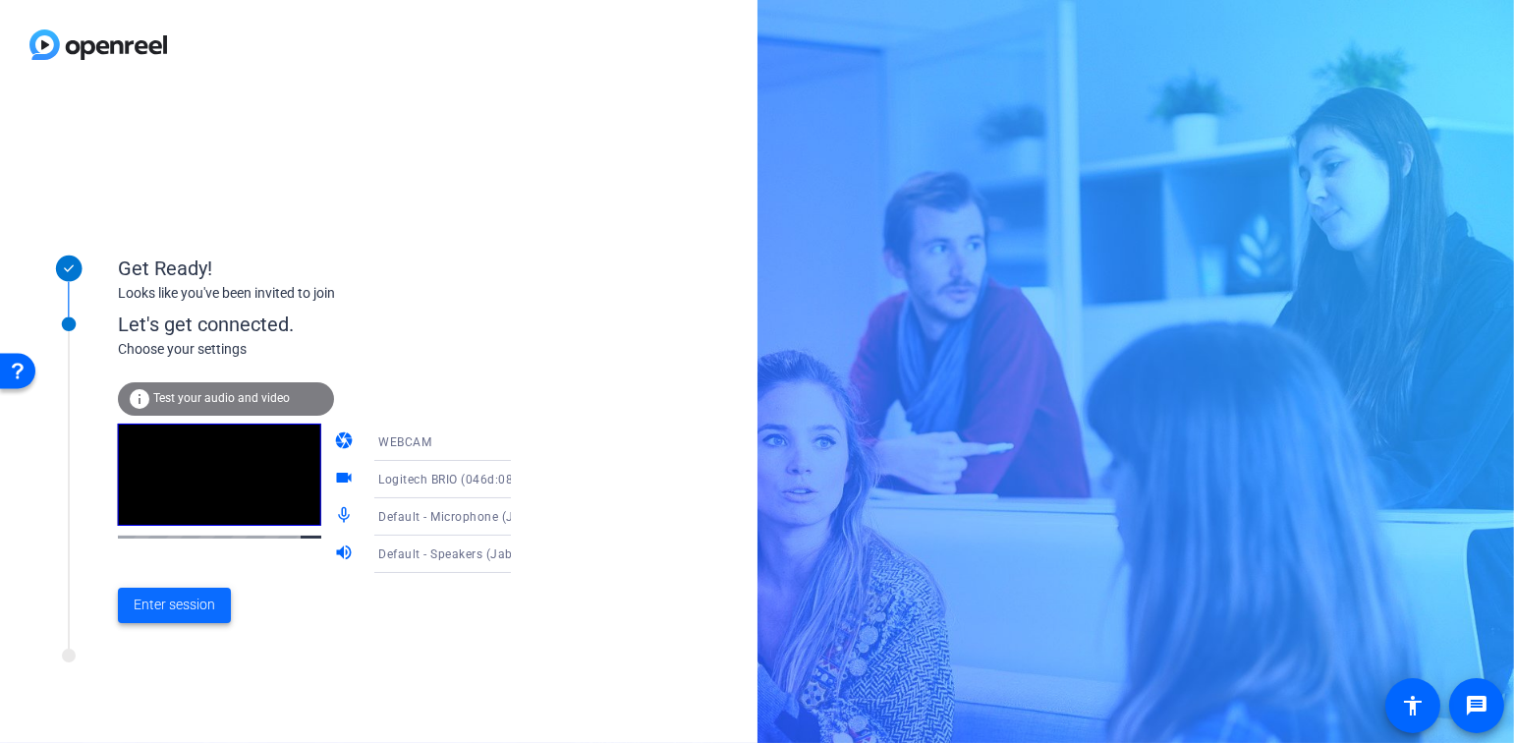
click at [184, 610] on span "Enter session" at bounding box center [175, 605] width 82 height 21
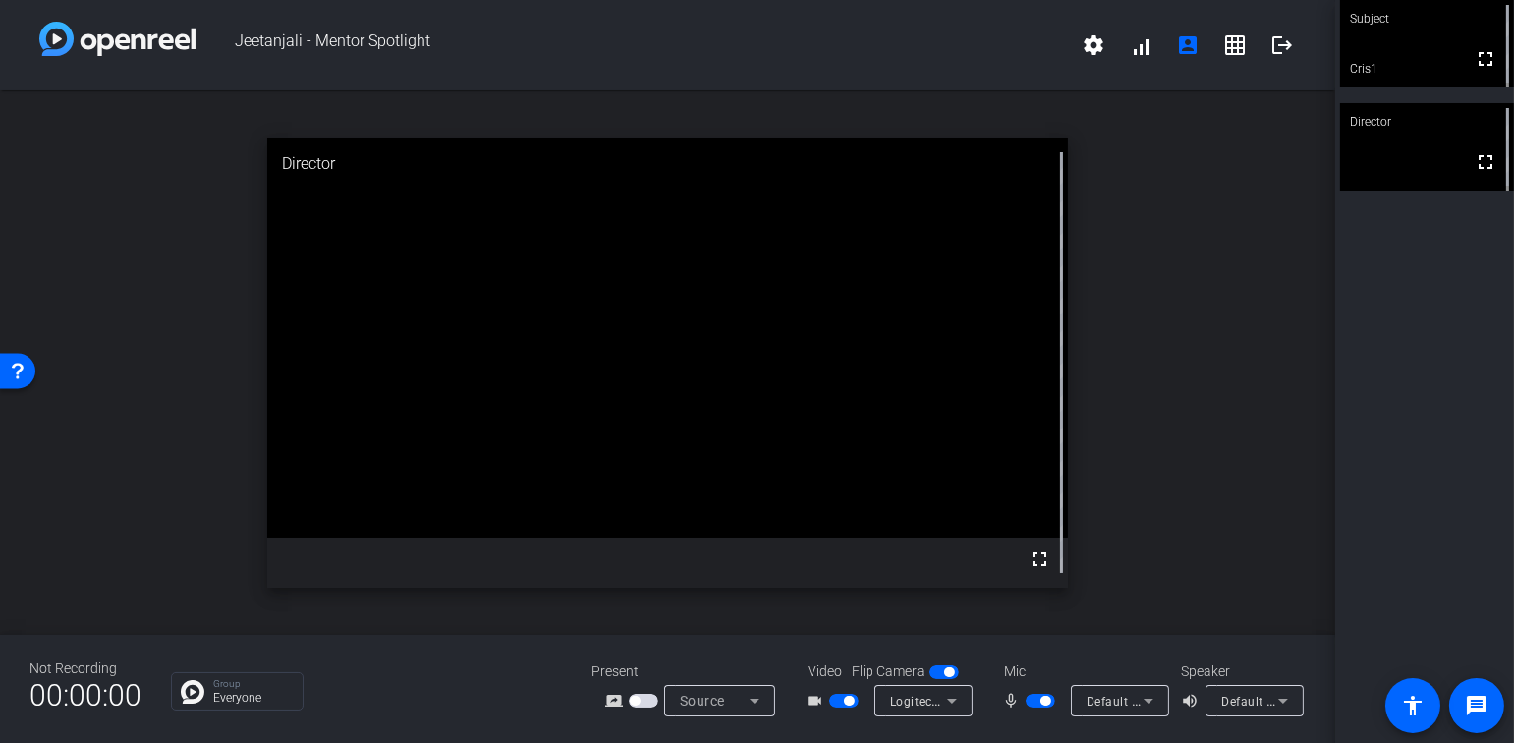
click at [21, 374] on div "Open Resource Center" at bounding box center [18, 370] width 16 height 16
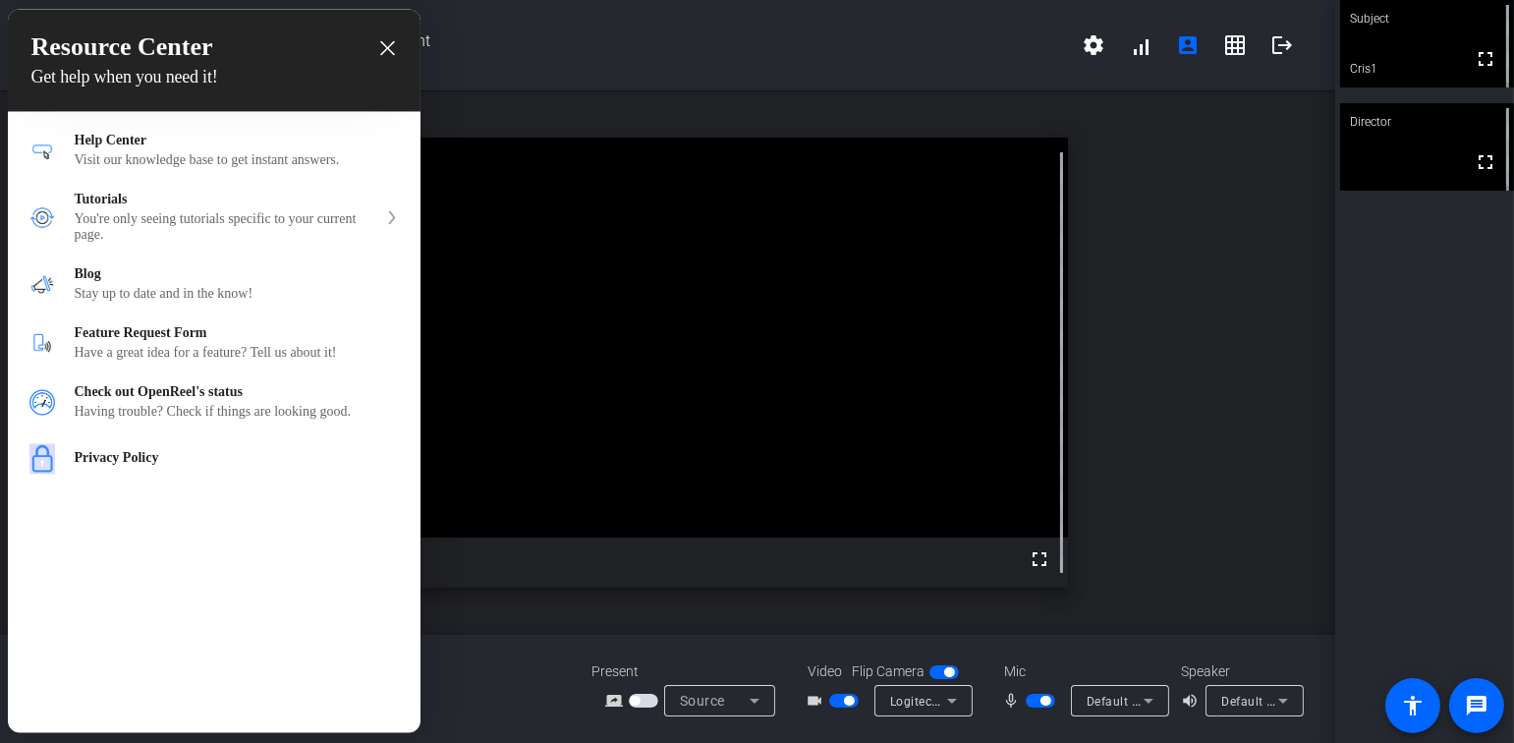
click at [612, 98] on div at bounding box center [757, 371] width 1514 height 743
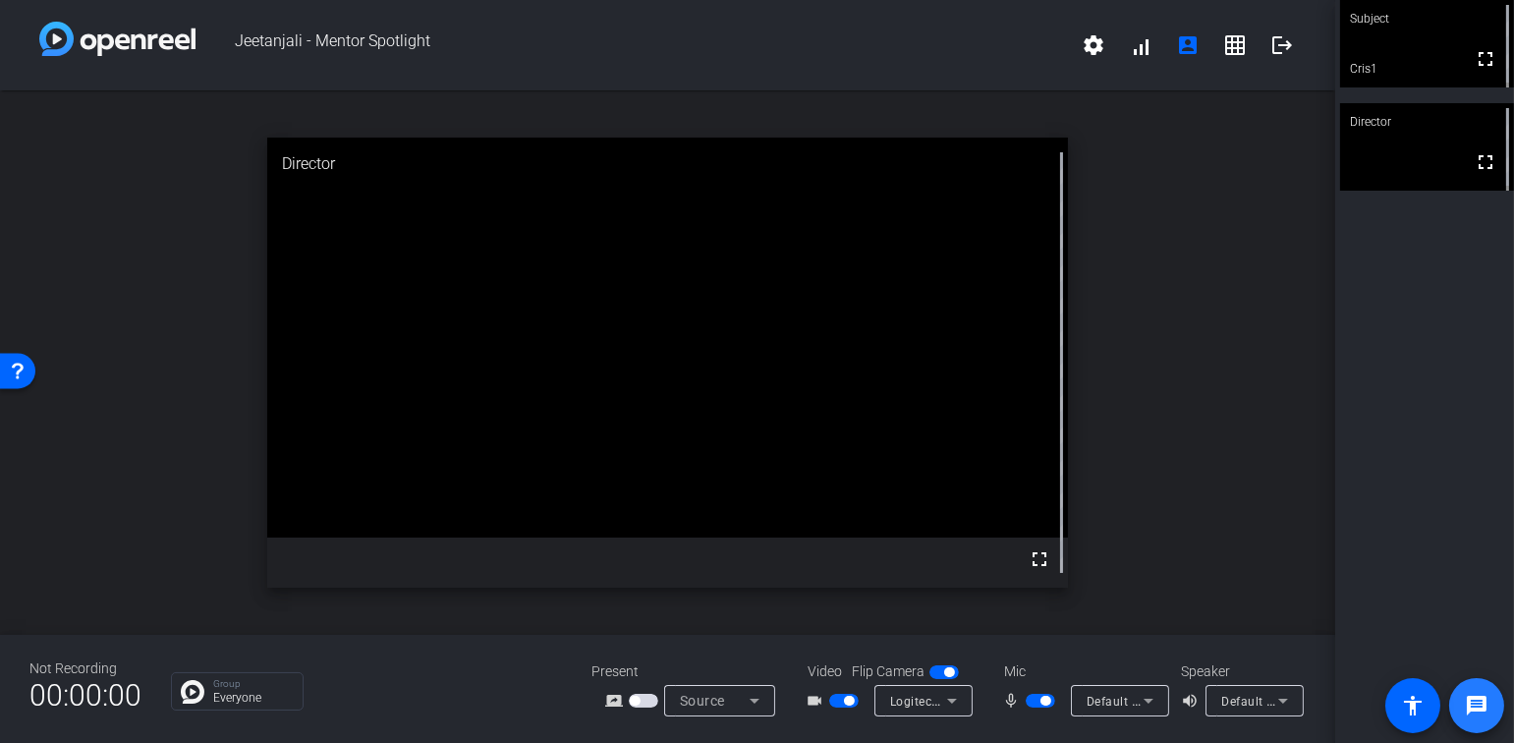
click at [1478, 703] on mat-icon "message" at bounding box center [1477, 706] width 24 height 24
